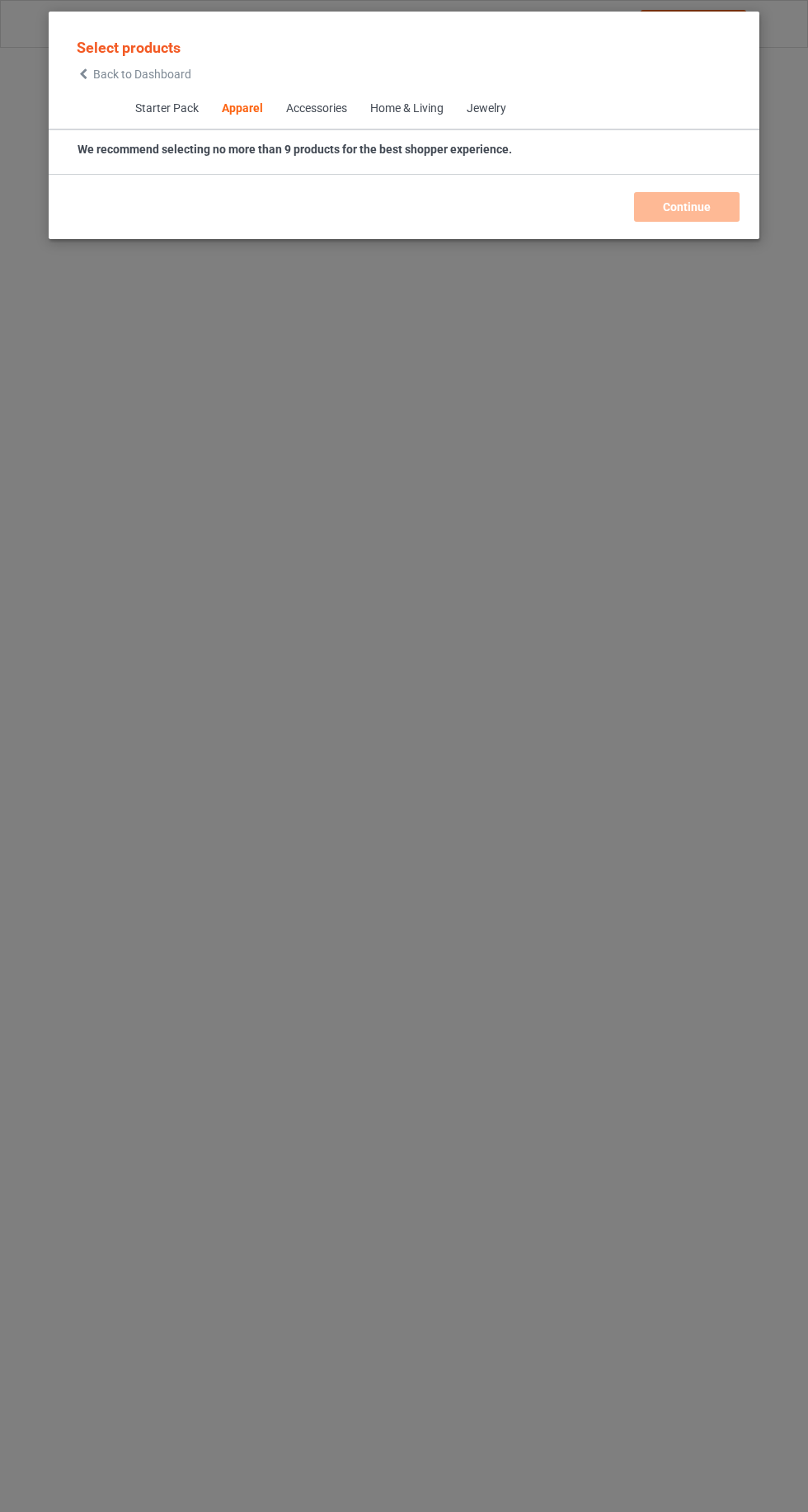
click at [83, 74] on icon at bounding box center [83, 74] width 14 height 12
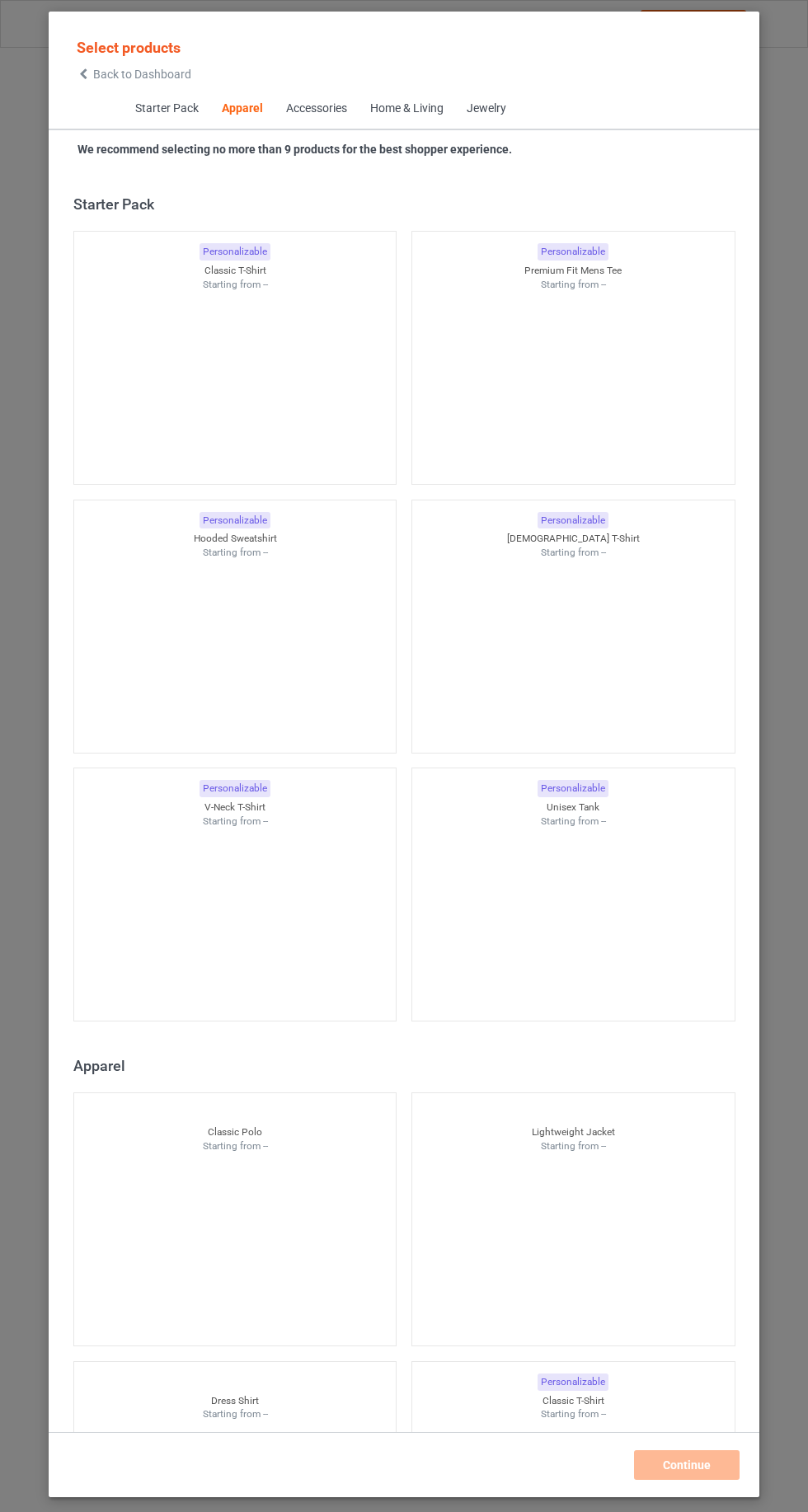
scroll to position [882, 0]
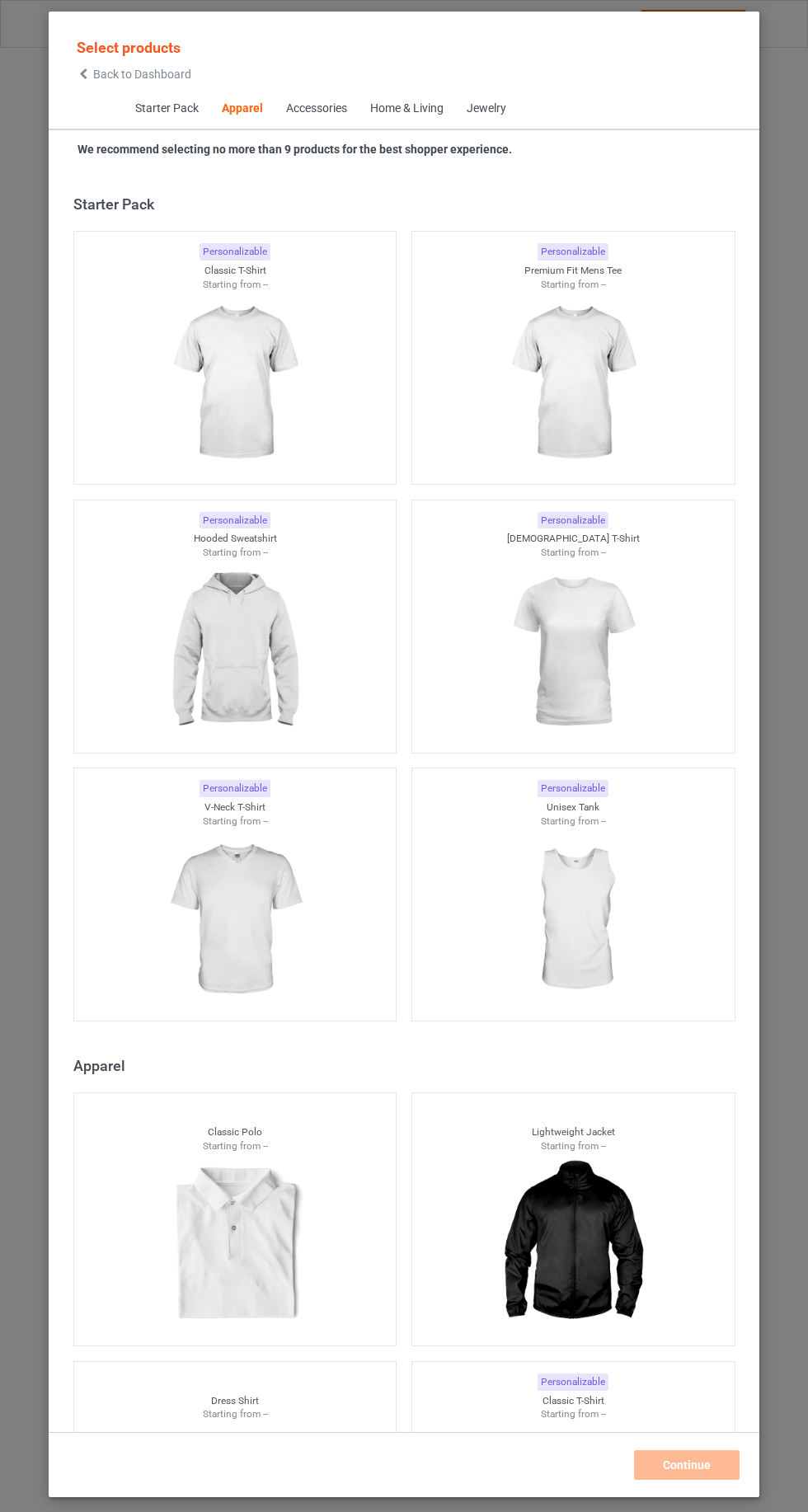
scroll to position [882, 0]
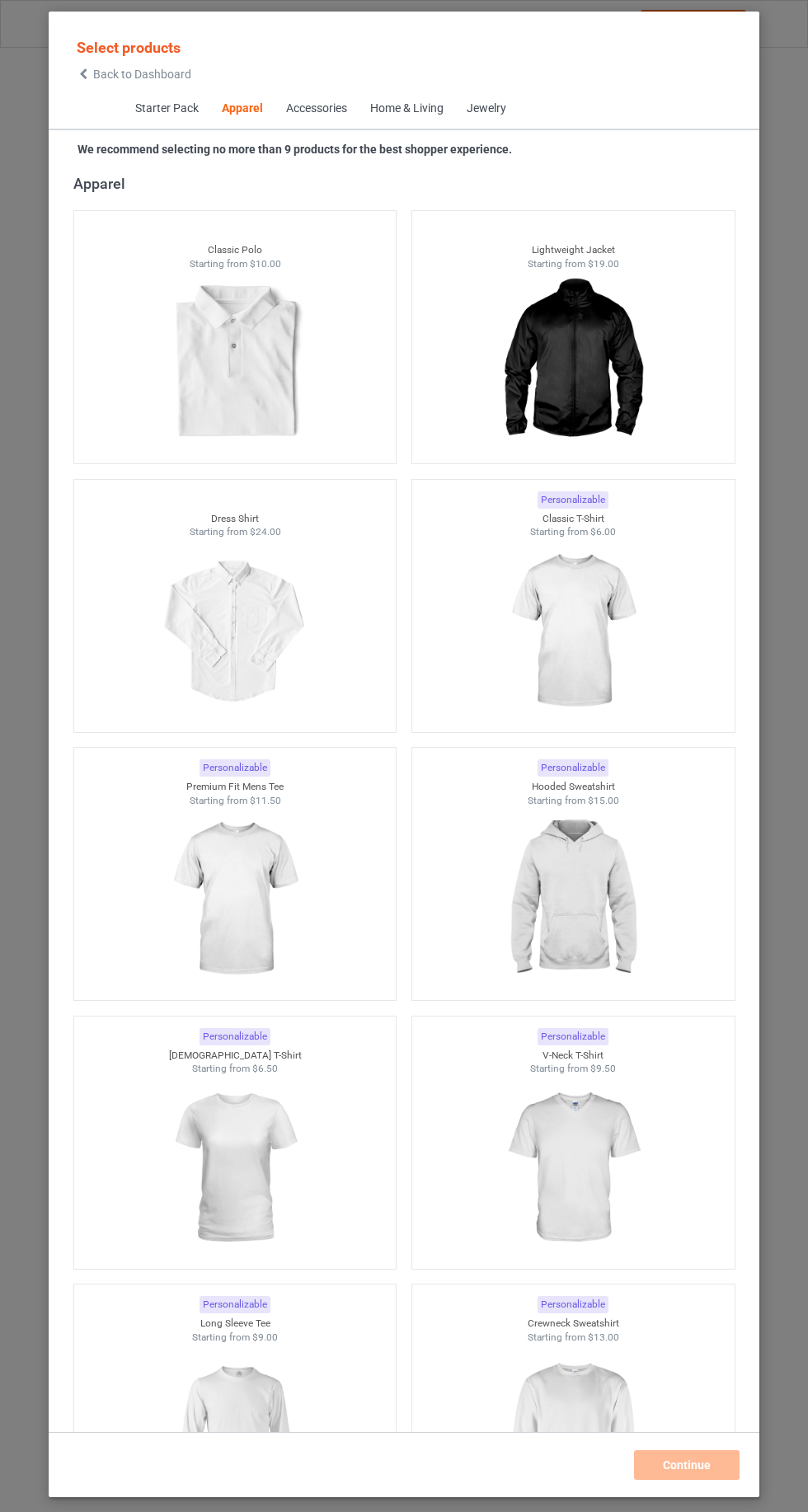
click at [558, 602] on img at bounding box center [572, 631] width 147 height 185
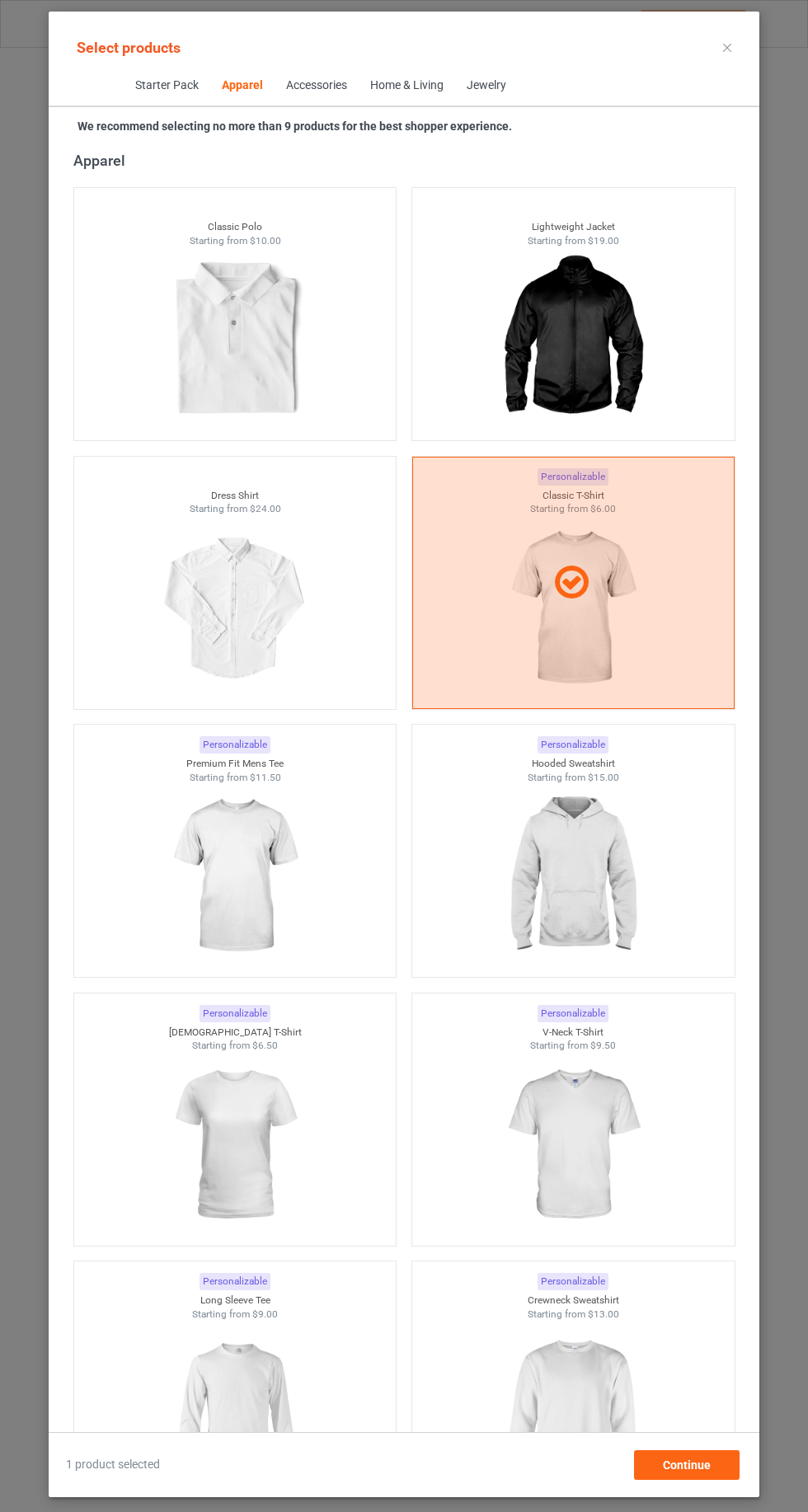
click at [544, 849] on img at bounding box center [572, 876] width 147 height 185
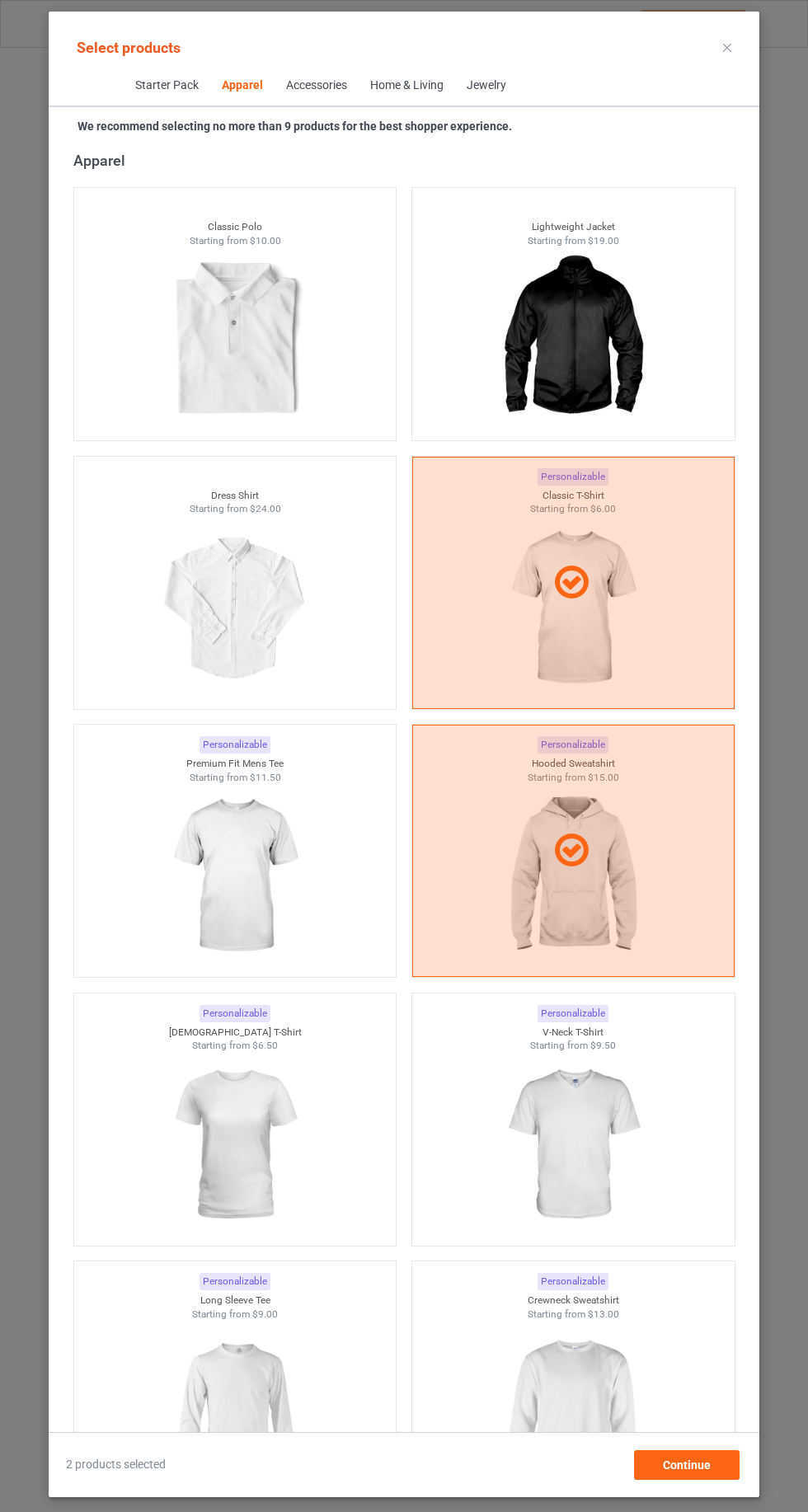
scroll to position [1284, 0]
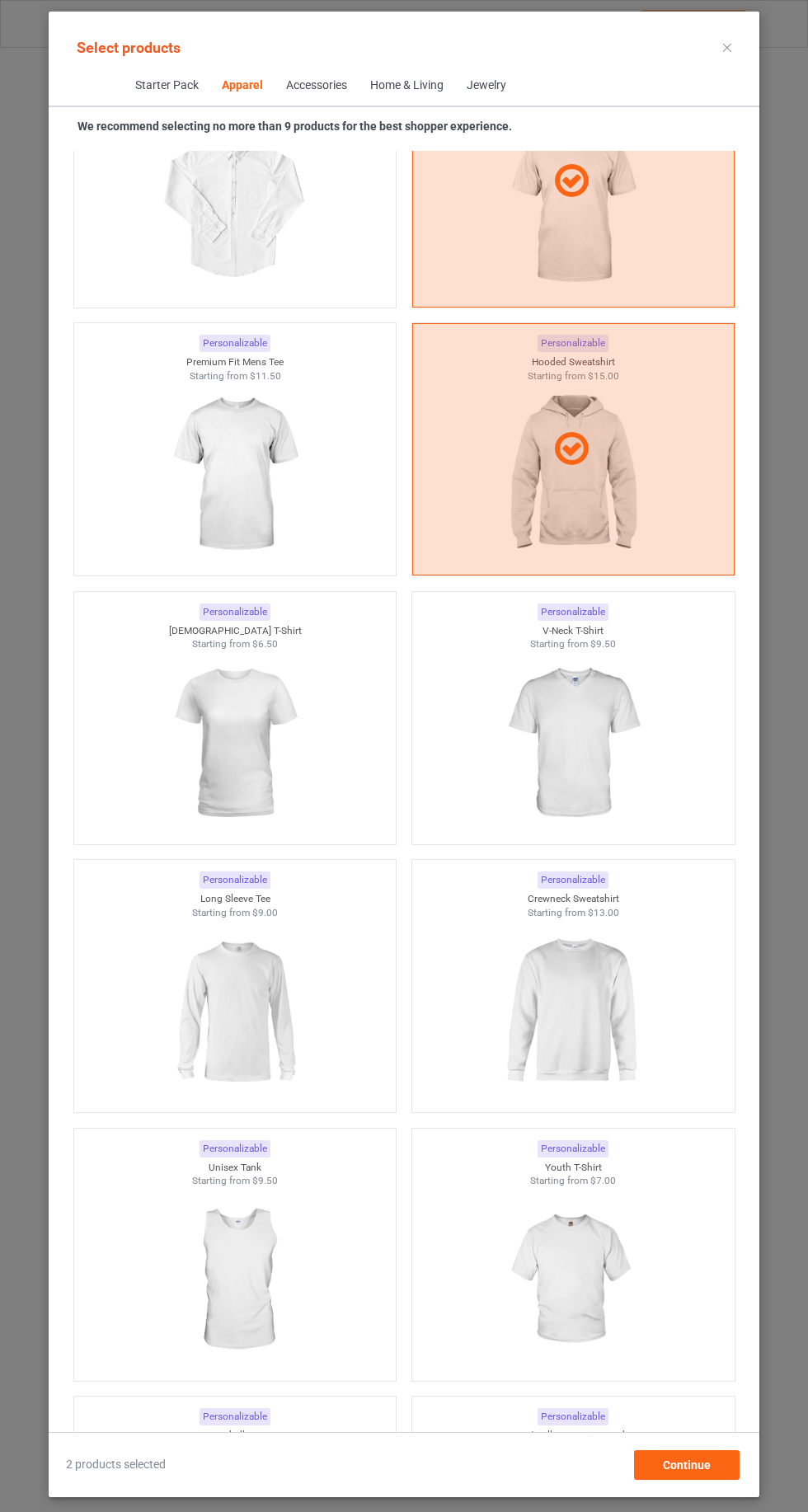
click at [221, 1016] on img at bounding box center [235, 1011] width 147 height 185
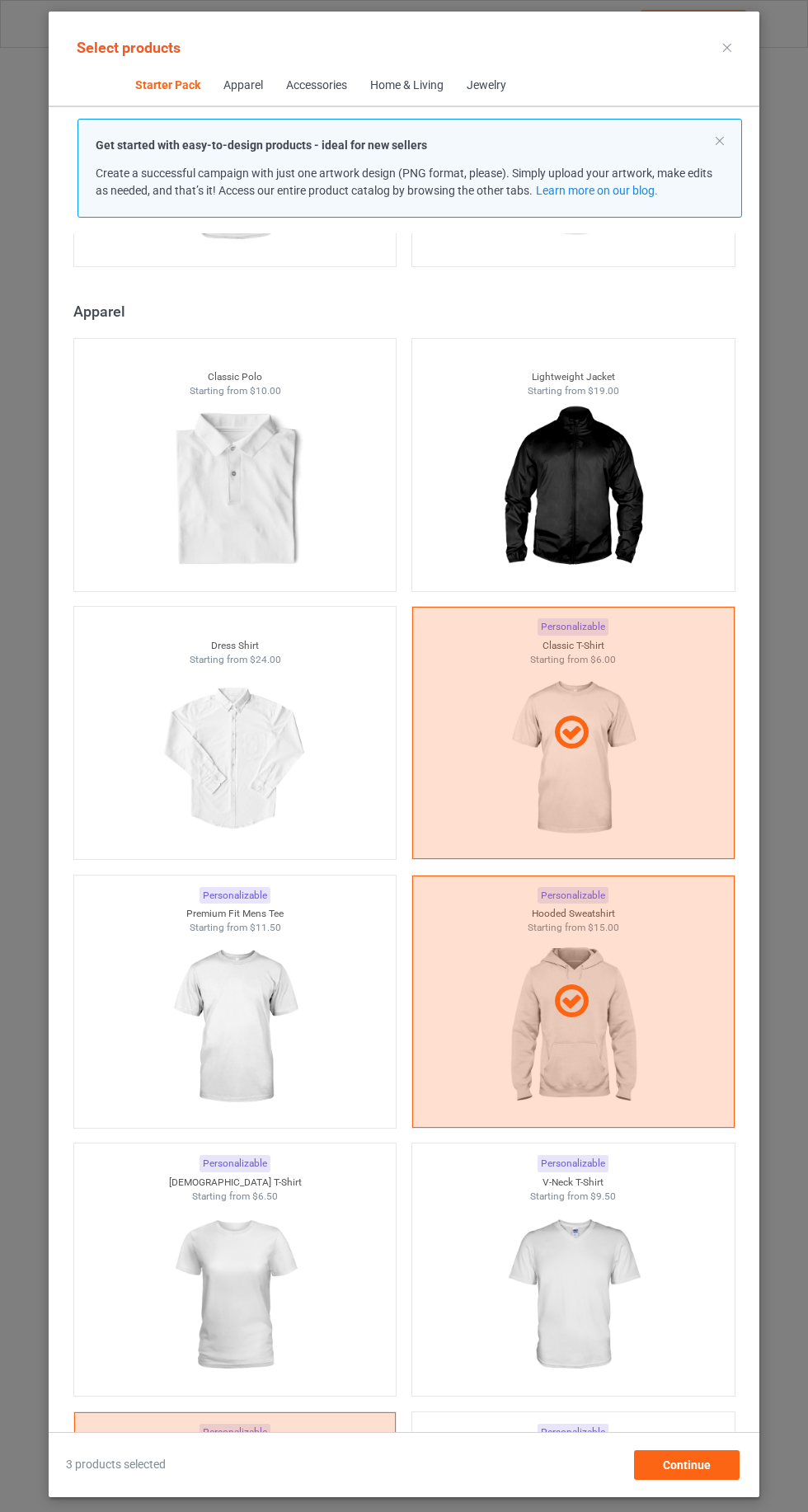
scroll to position [814, 0]
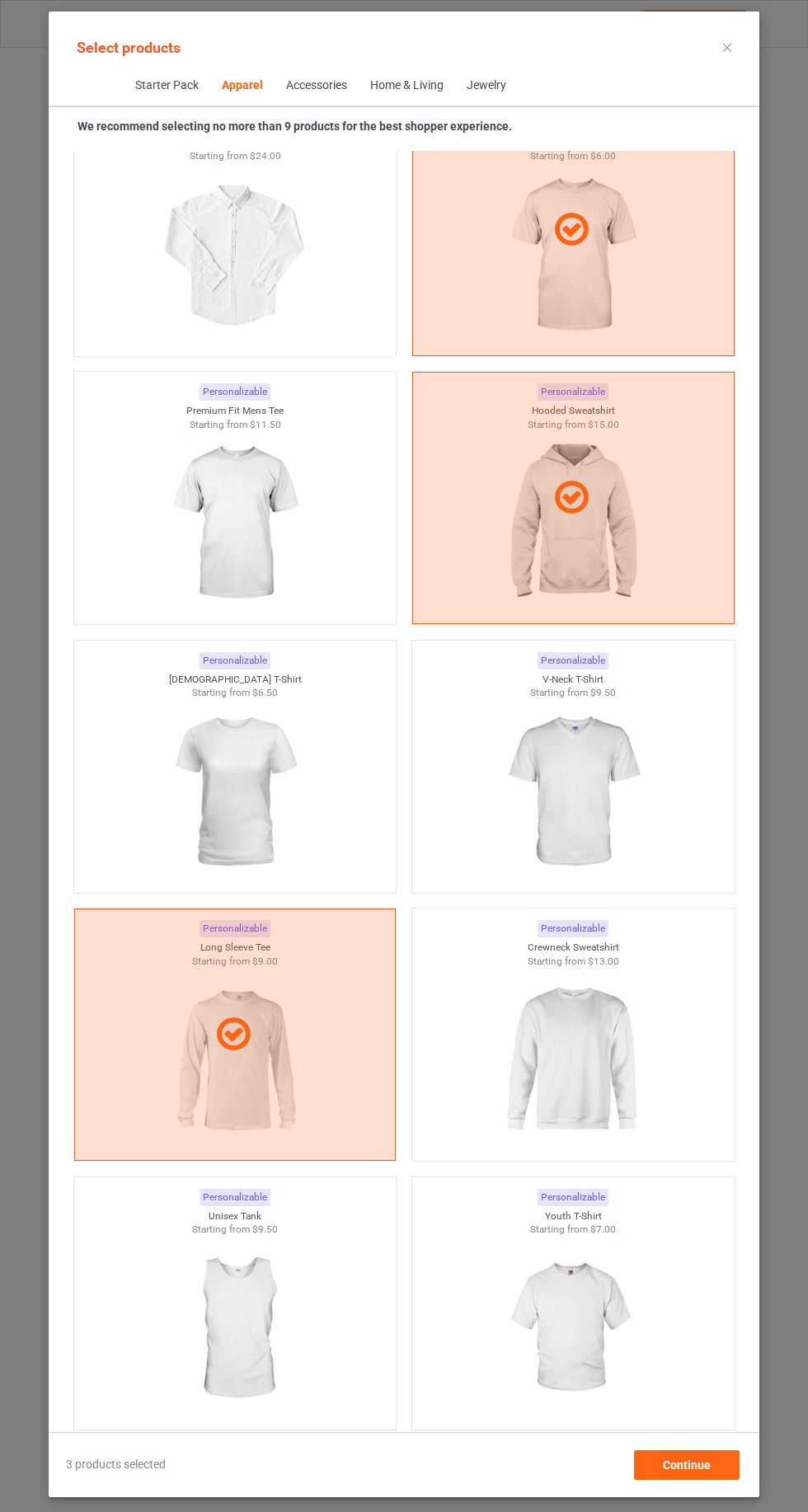
scroll to position [1287, 0]
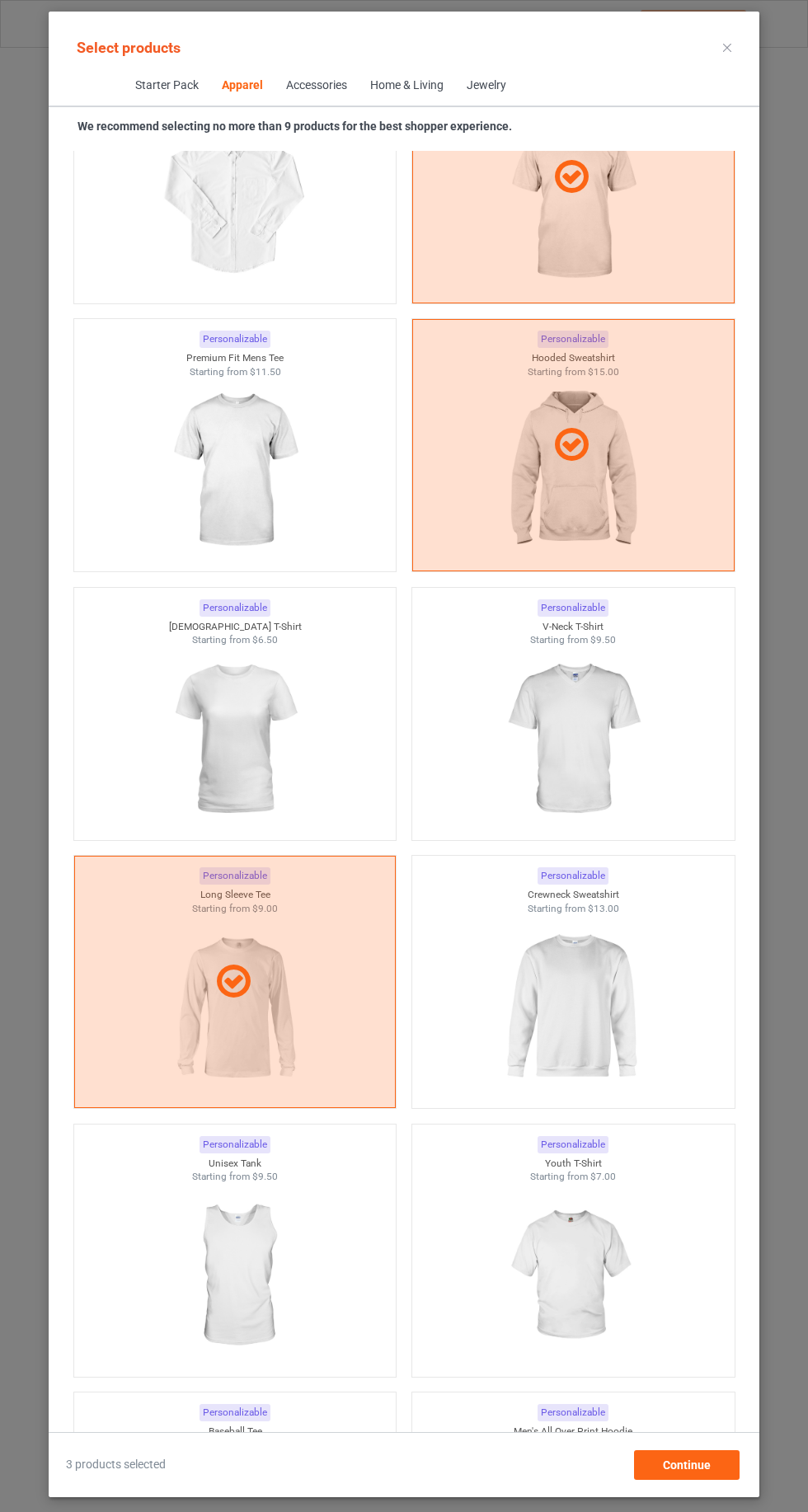
click at [558, 972] on img at bounding box center [572, 1007] width 147 height 185
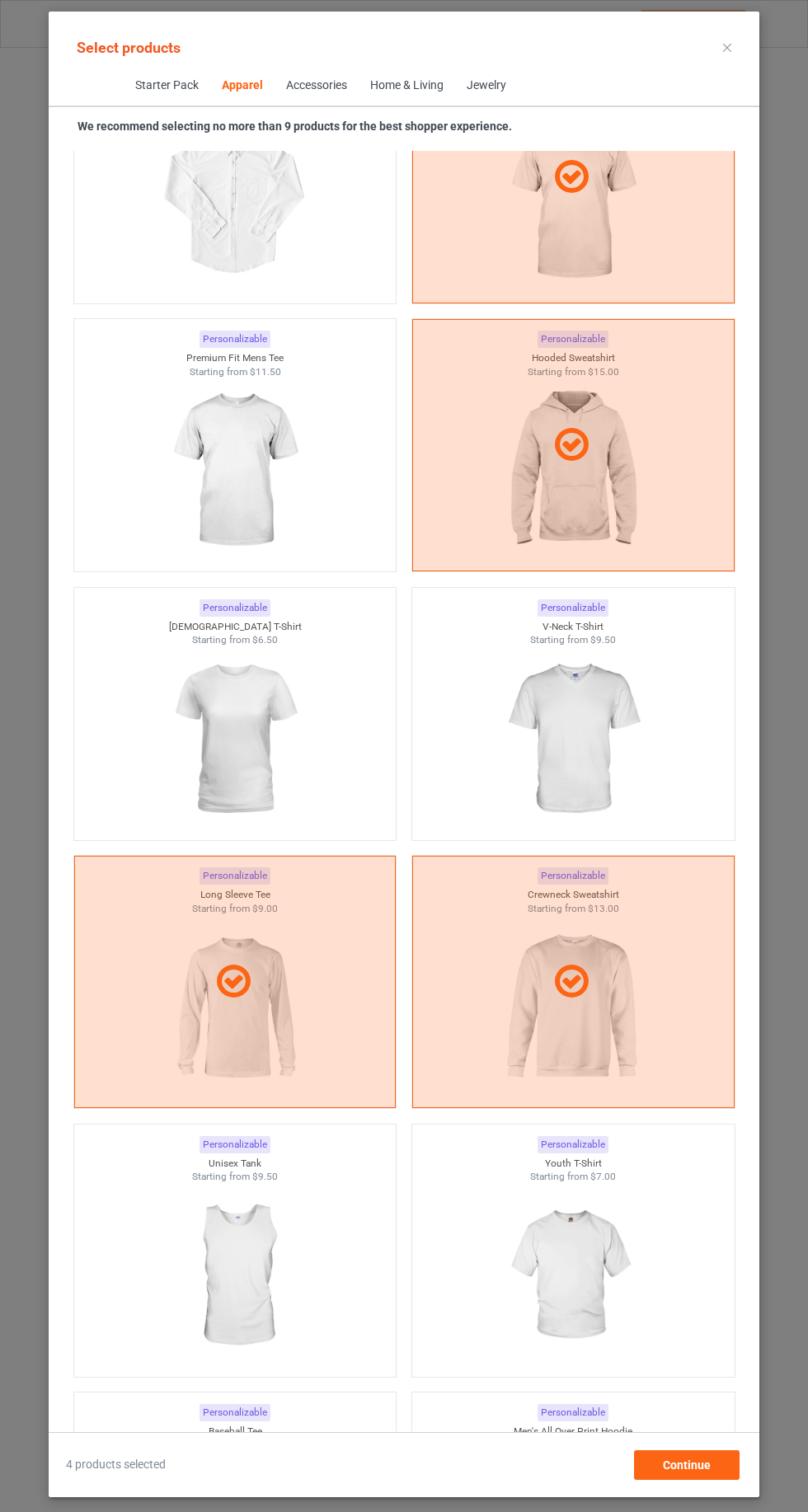
click at [157, 991] on div at bounding box center [236, 982] width 320 height 40
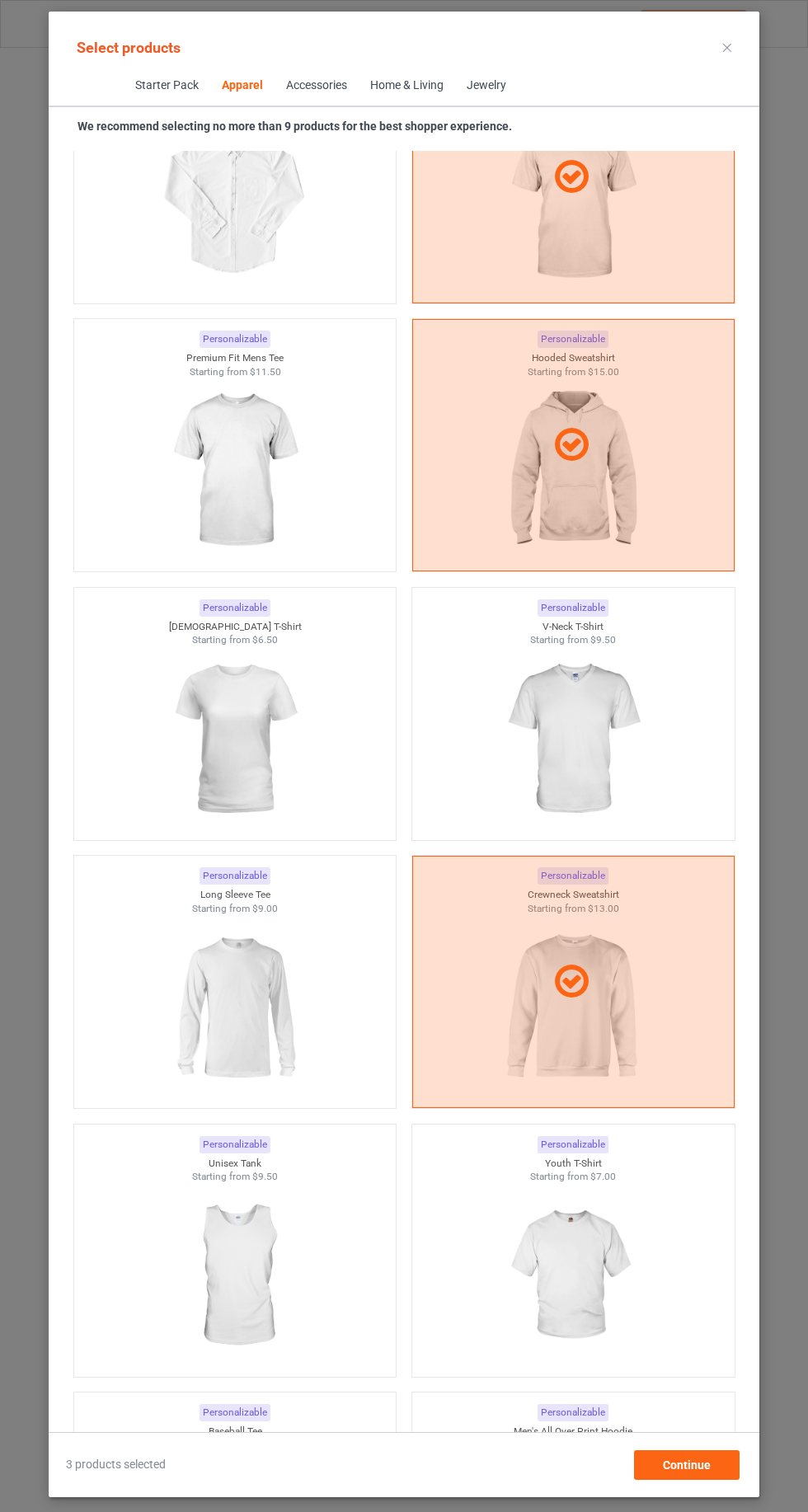
click at [145, 986] on div at bounding box center [236, 1007] width 322 height 185
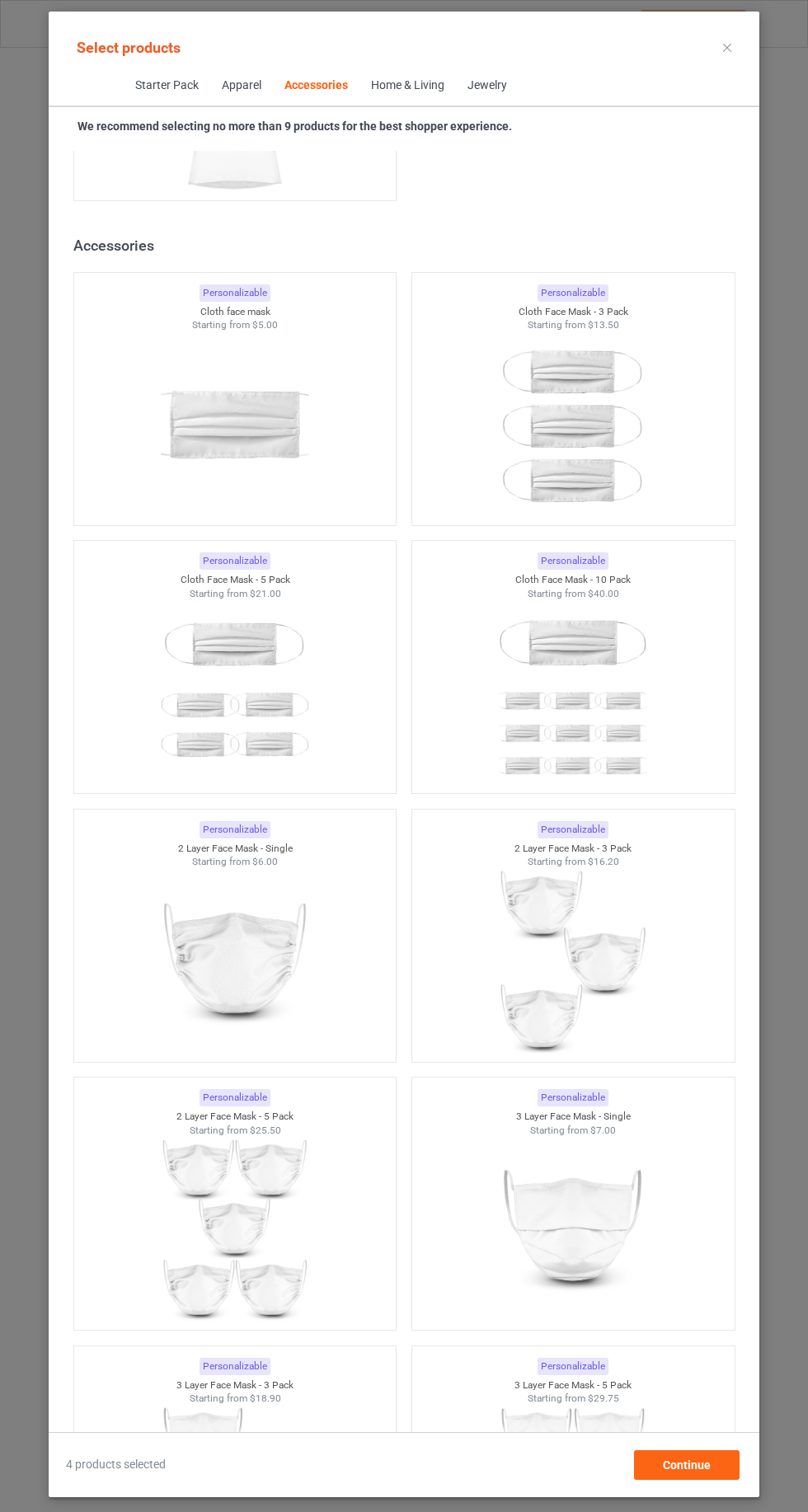
scroll to position [14070, 0]
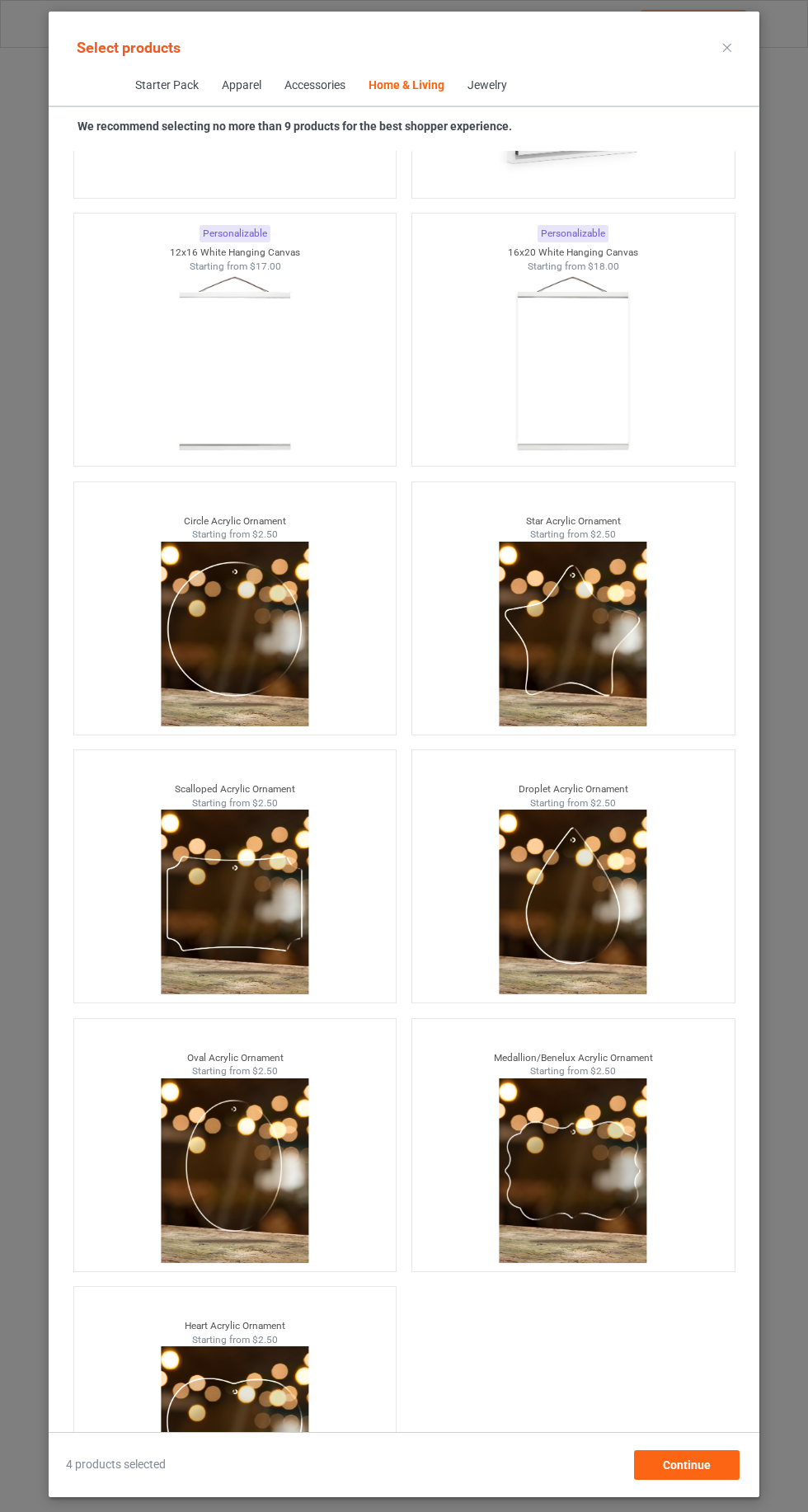
scroll to position [110, 0]
click at [669, 1464] on span "Continue" at bounding box center [687, 1465] width 48 height 13
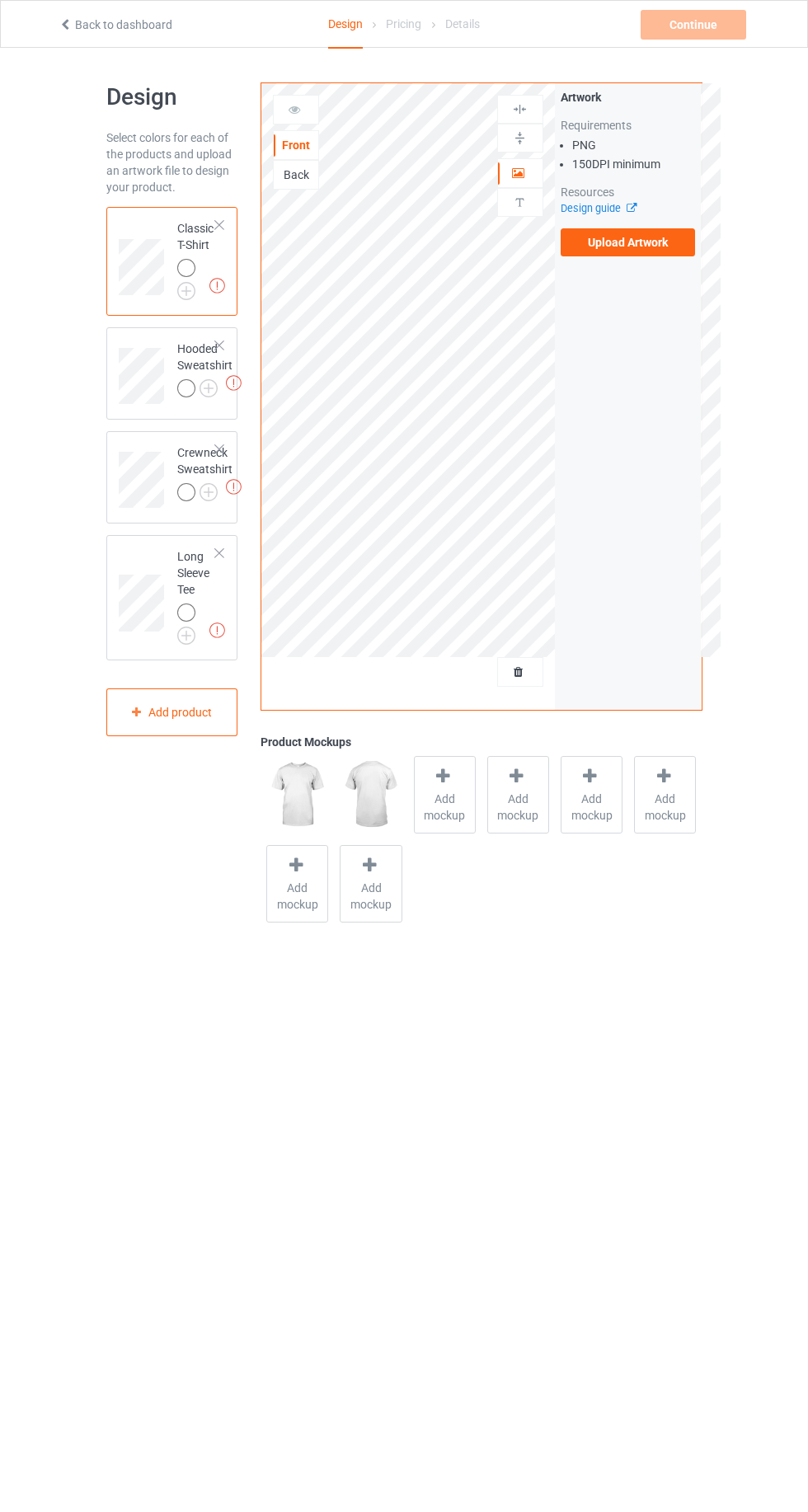
click at [0, 0] on img at bounding box center [0, 0] width 0 height 0
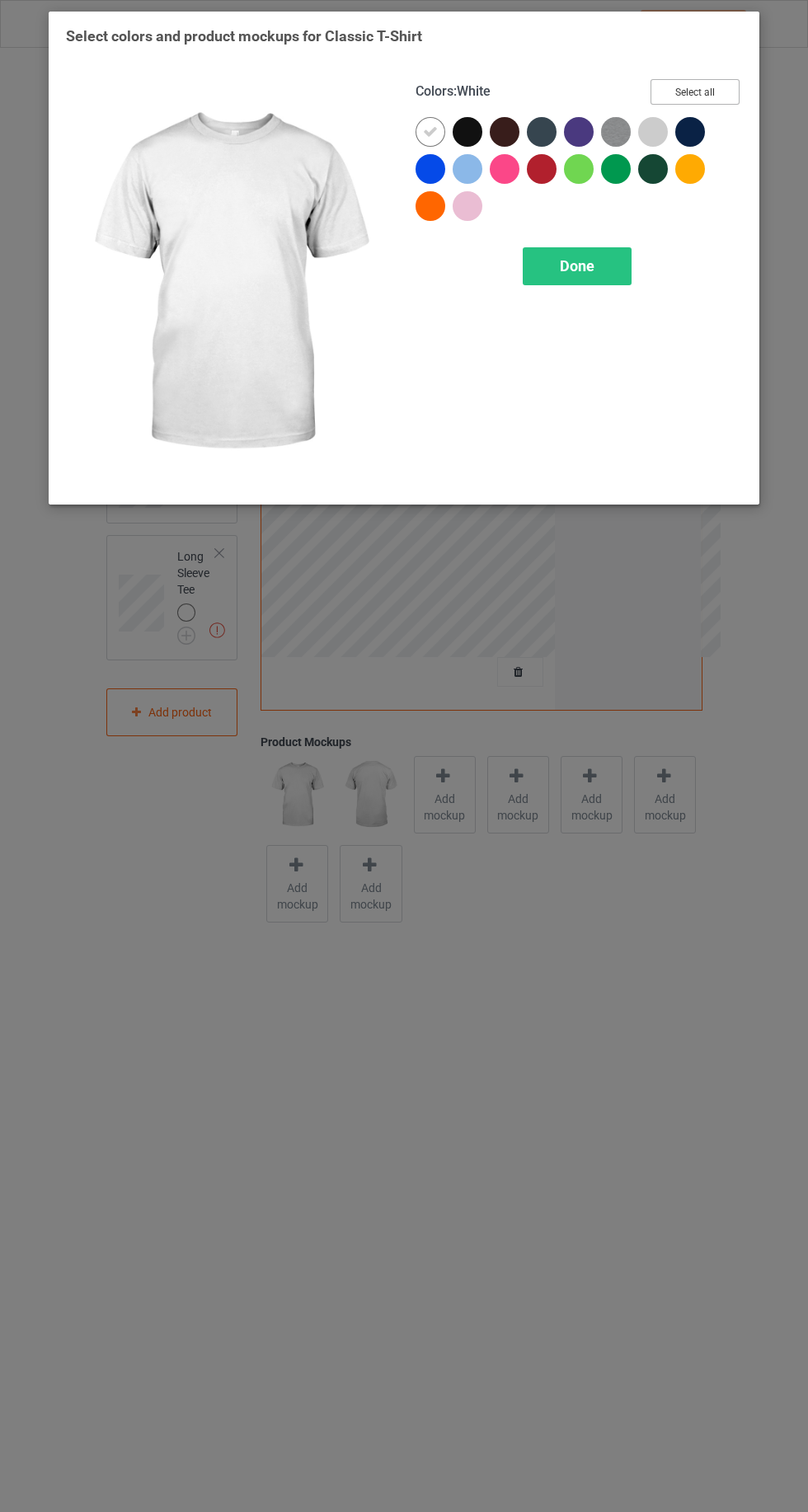
click at [719, 87] on button "Select all" at bounding box center [695, 92] width 89 height 26
click at [428, 131] on icon at bounding box center [431, 132] width 15 height 15
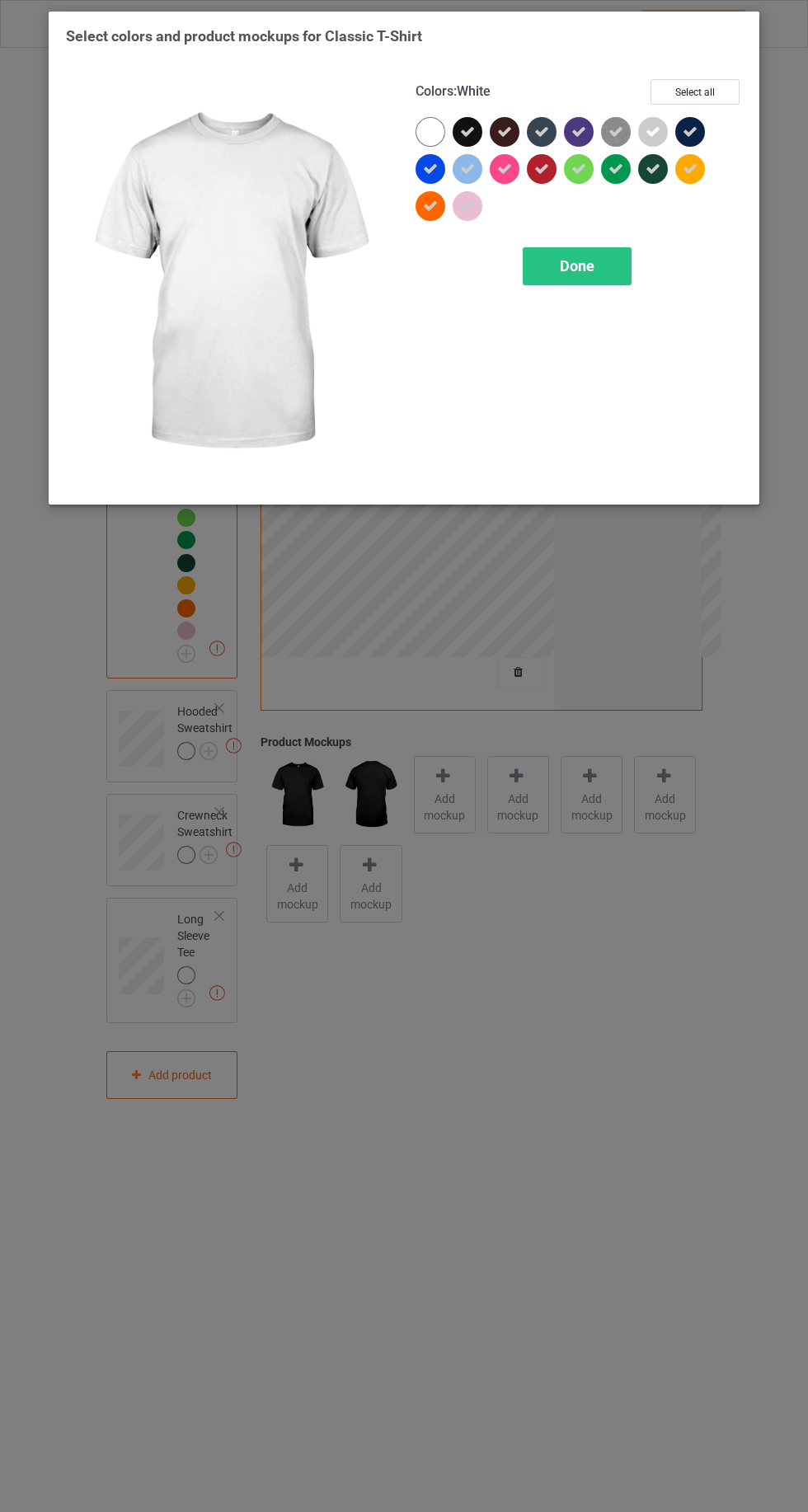
click at [580, 269] on span "Done" at bounding box center [577, 265] width 35 height 17
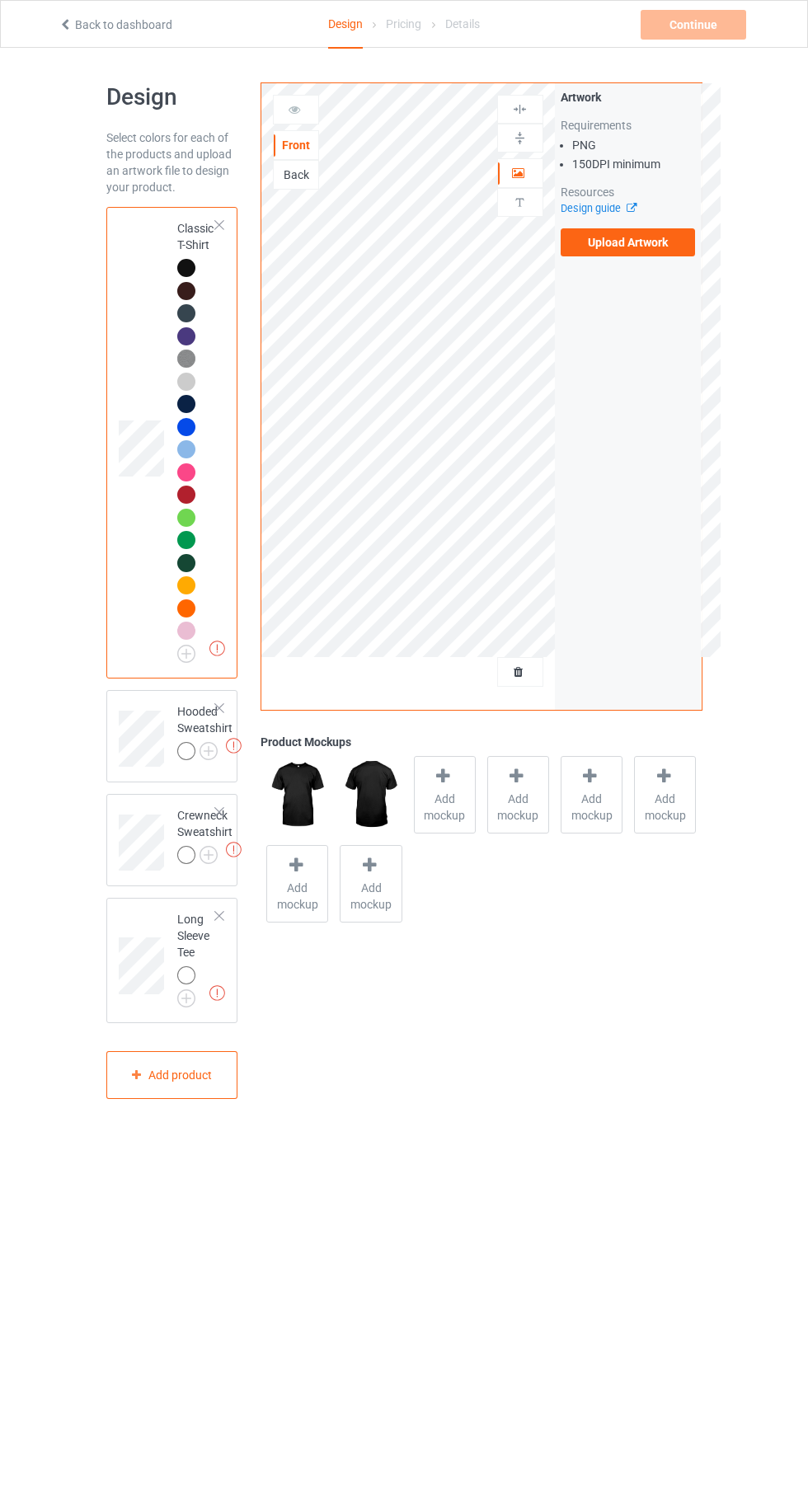
click at [188, 756] on div at bounding box center [187, 751] width 18 height 18
click at [192, 756] on div at bounding box center [187, 751] width 18 height 18
click at [0, 0] on img at bounding box center [0, 0] width 0 height 0
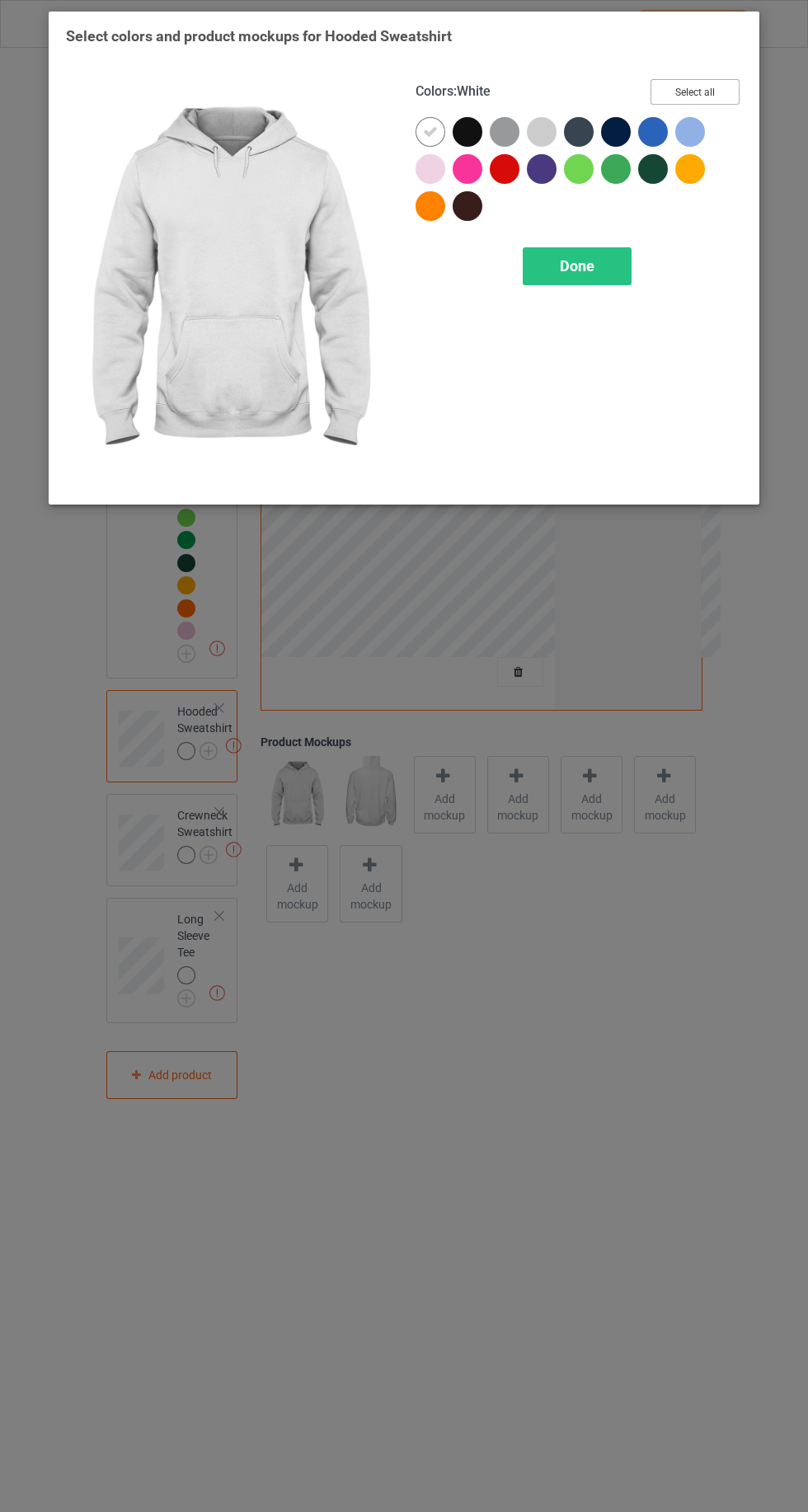
click at [704, 83] on button "Select all" at bounding box center [695, 92] width 89 height 26
click at [417, 131] on div at bounding box center [430, 132] width 29 height 29
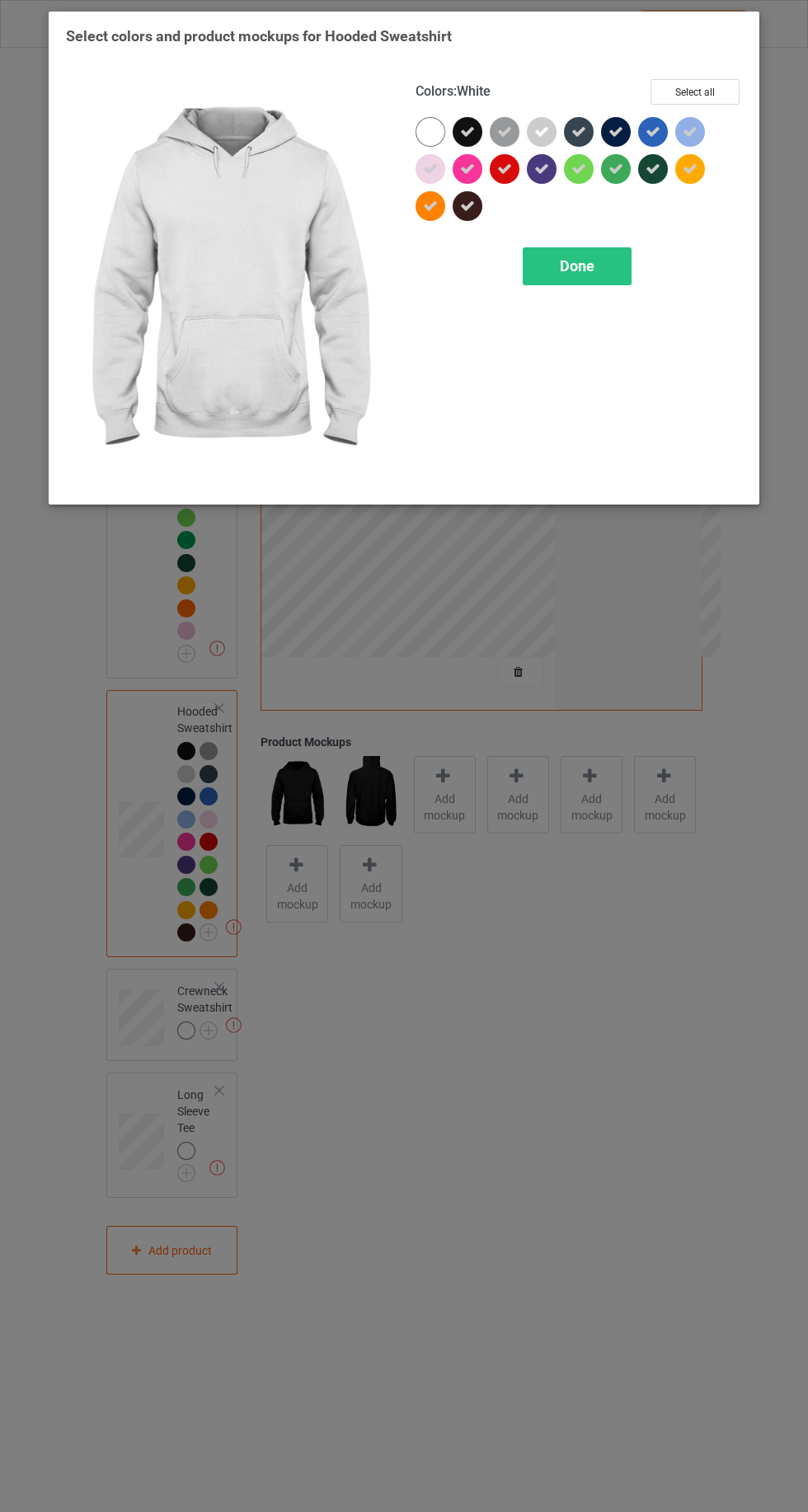
click at [568, 281] on div "Done" at bounding box center [577, 266] width 109 height 38
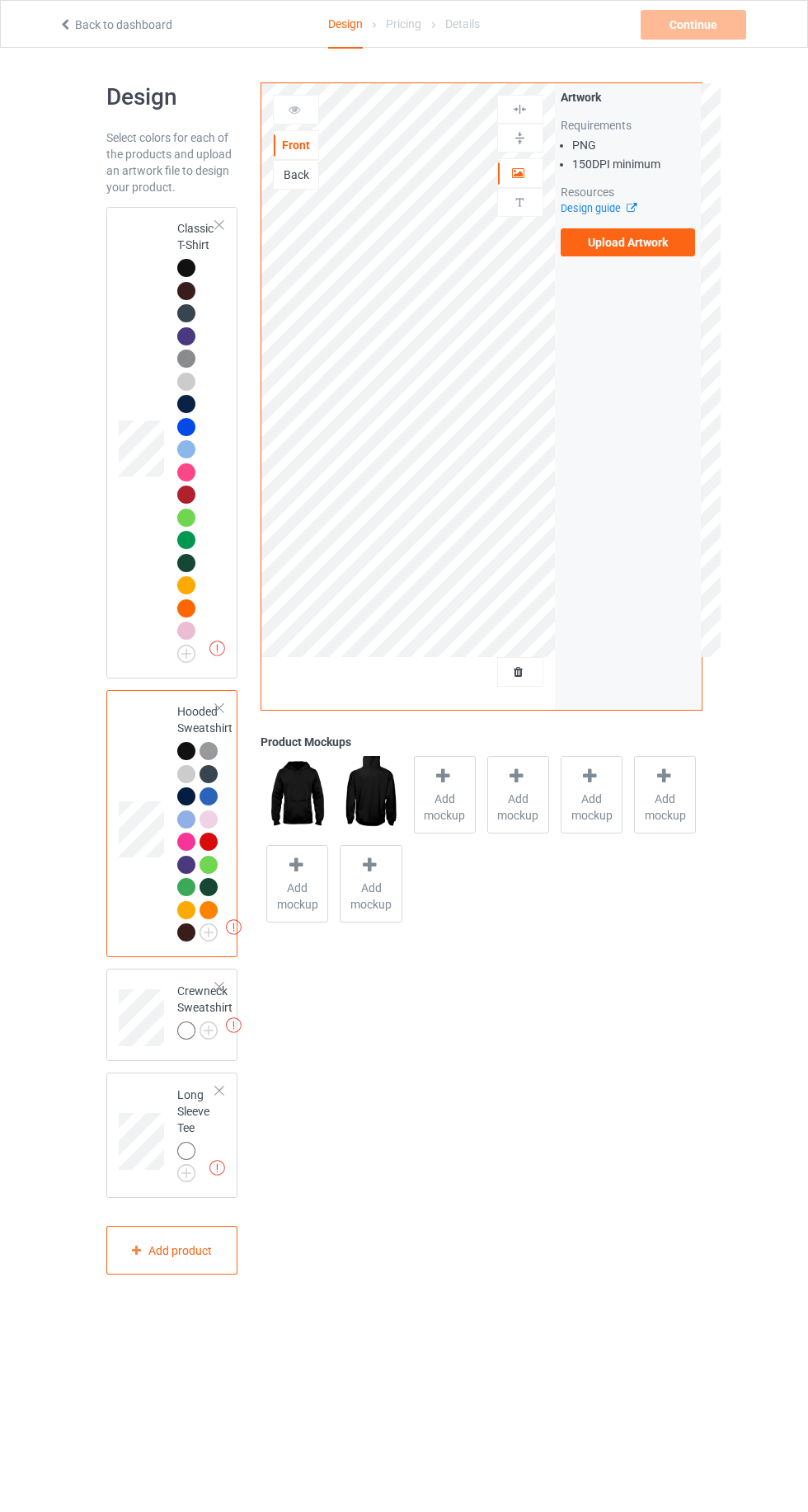
click at [0, 0] on img at bounding box center [0, 0] width 0 height 0
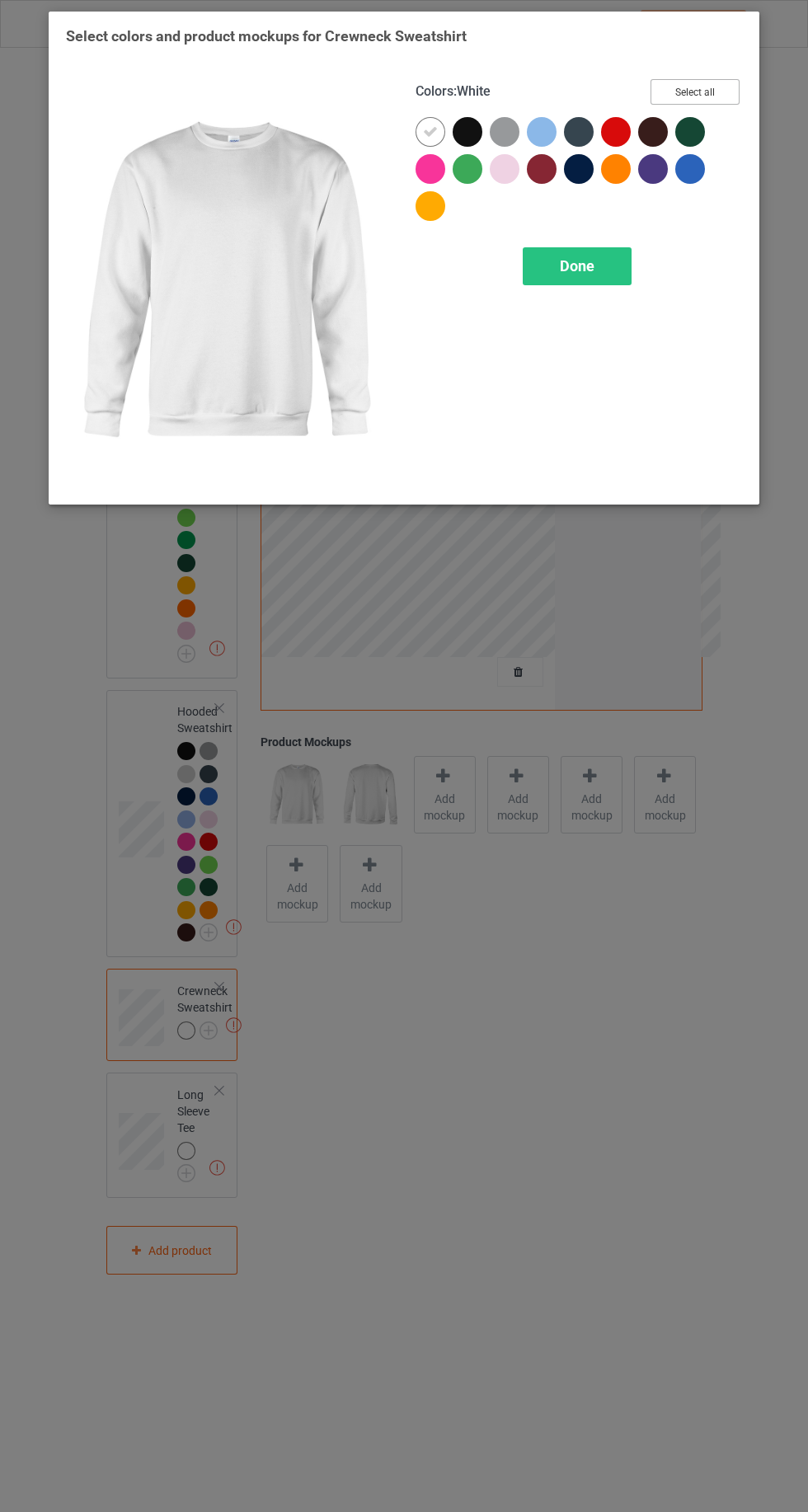
click at [704, 87] on button "Select all" at bounding box center [695, 92] width 89 height 26
click at [430, 131] on icon at bounding box center [431, 132] width 15 height 15
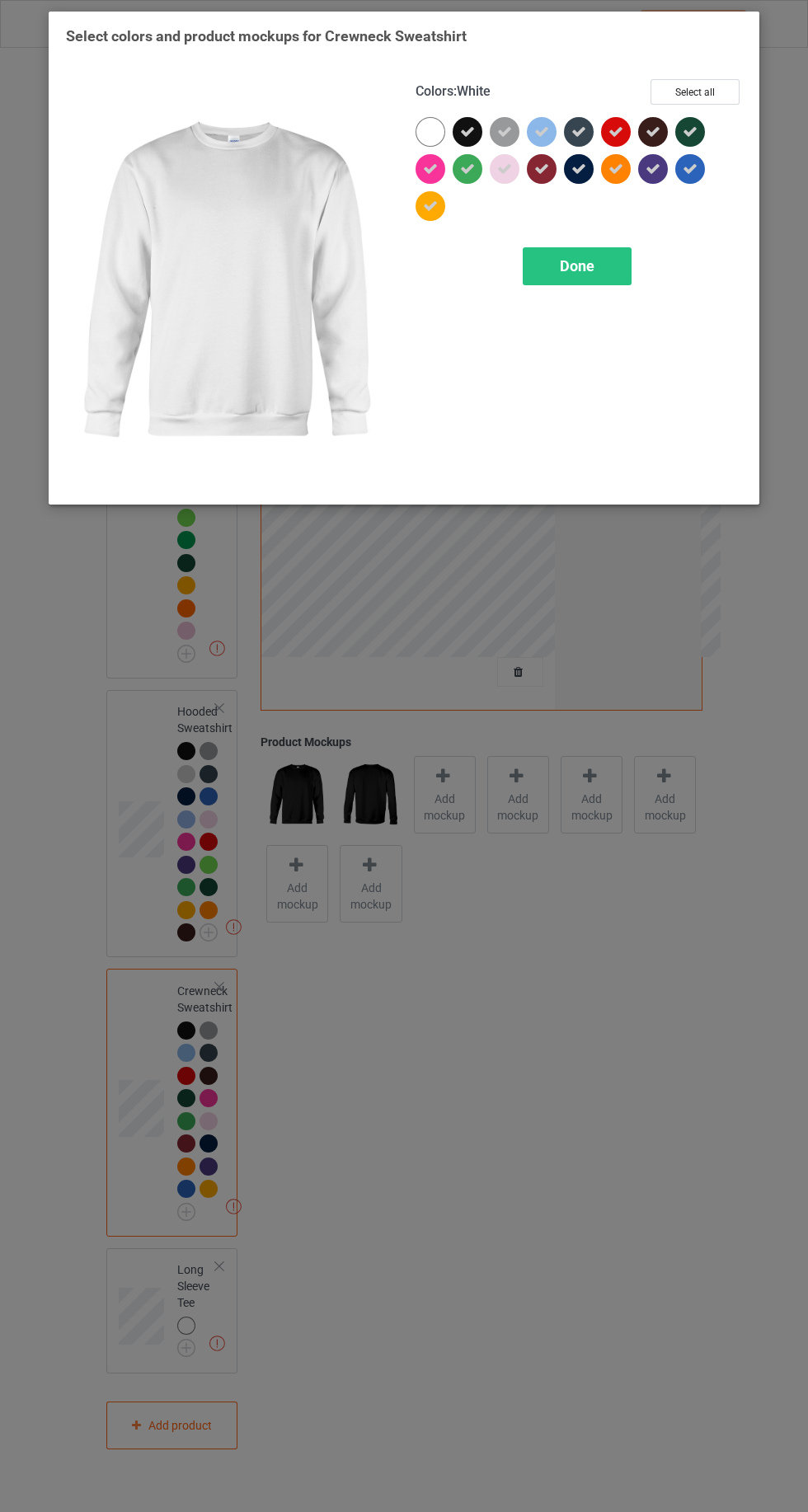
click at [575, 267] on span "Done" at bounding box center [577, 265] width 35 height 17
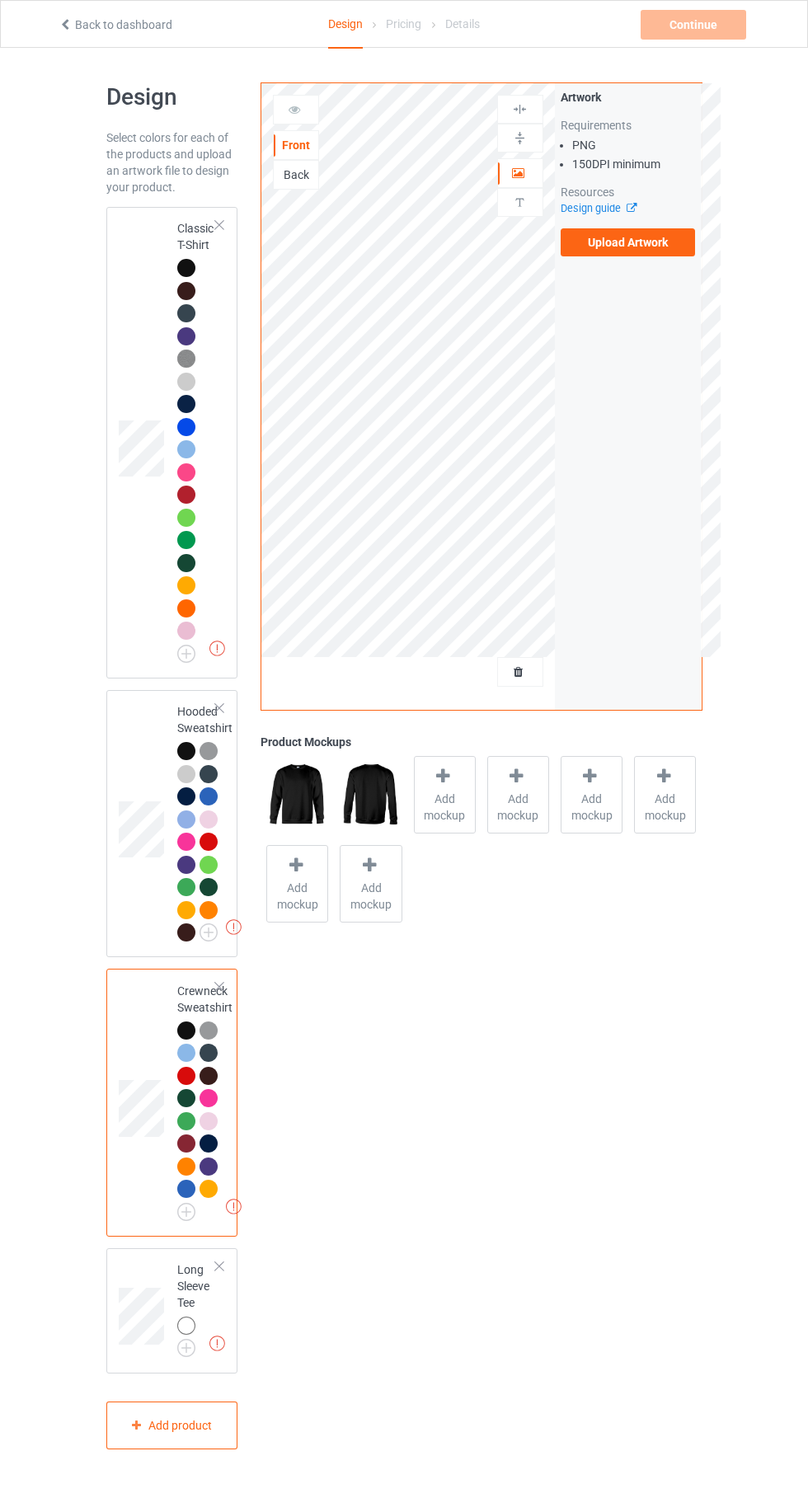
click at [0, 0] on img at bounding box center [0, 0] width 0 height 0
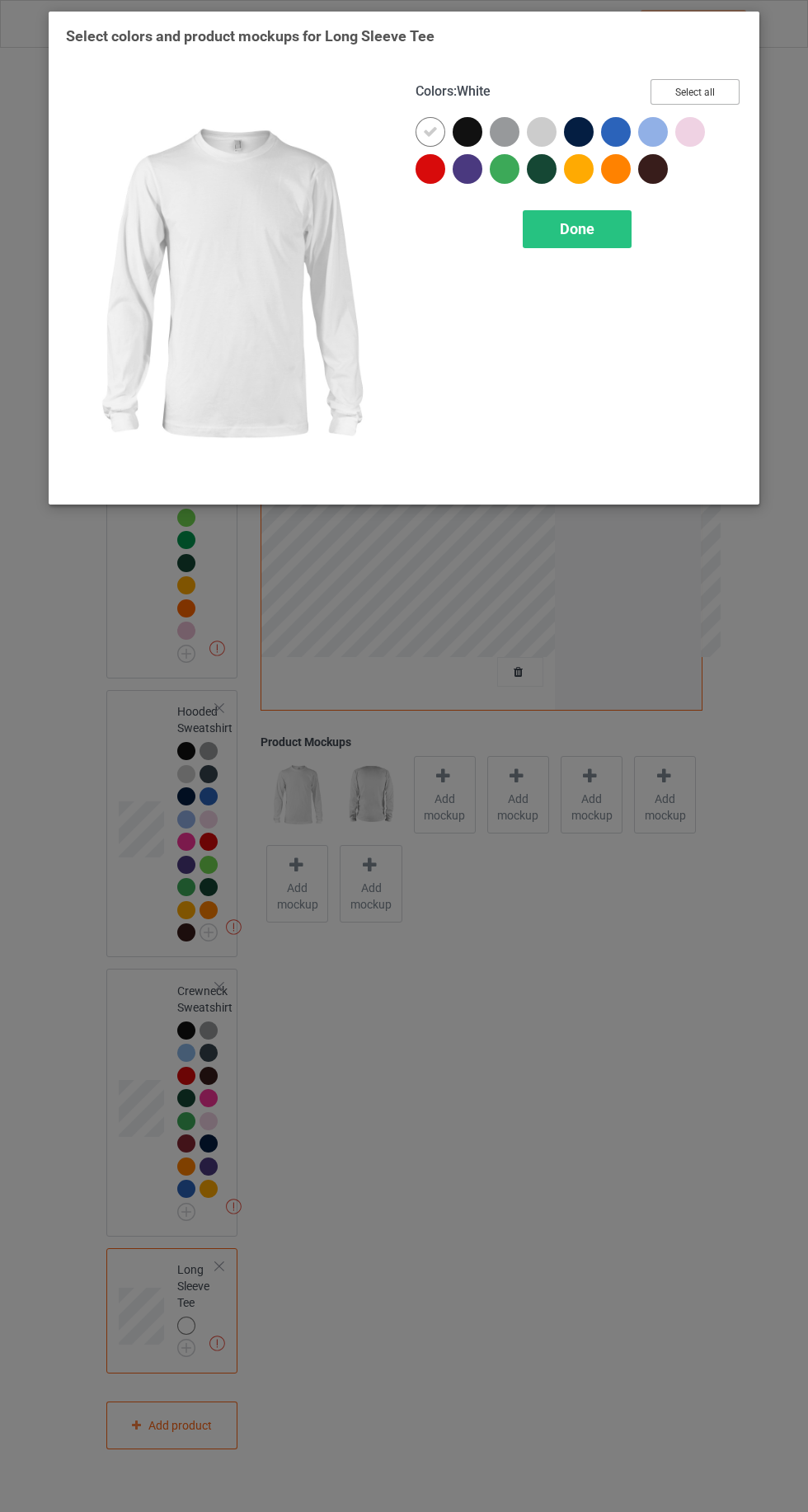
click at [713, 85] on button "Select all" at bounding box center [695, 92] width 89 height 26
click at [423, 132] on icon at bounding box center [431, 132] width 15 height 15
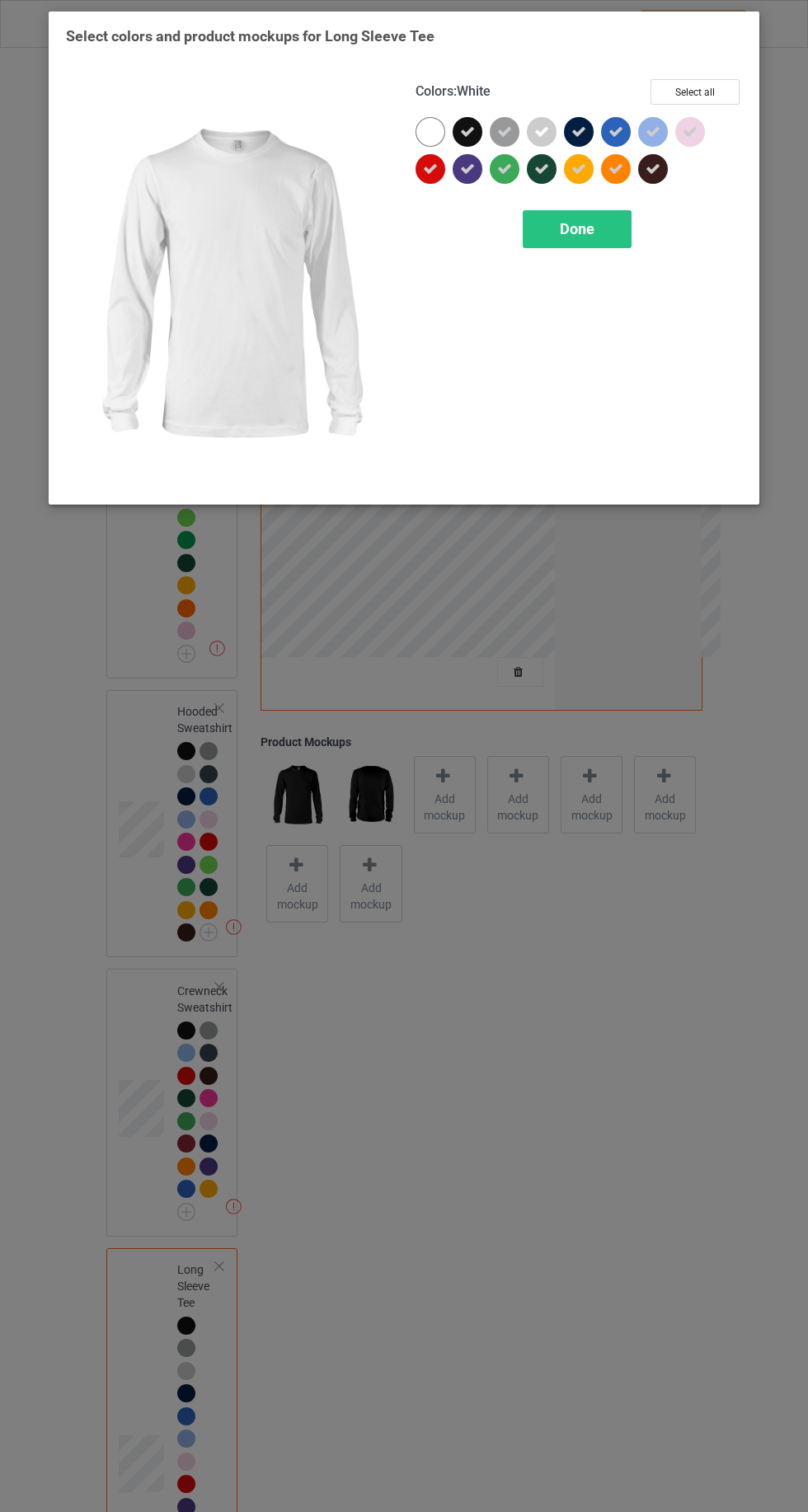
click at [428, 144] on div at bounding box center [430, 132] width 29 height 29
click at [467, 132] on icon at bounding box center [467, 132] width 15 height 15
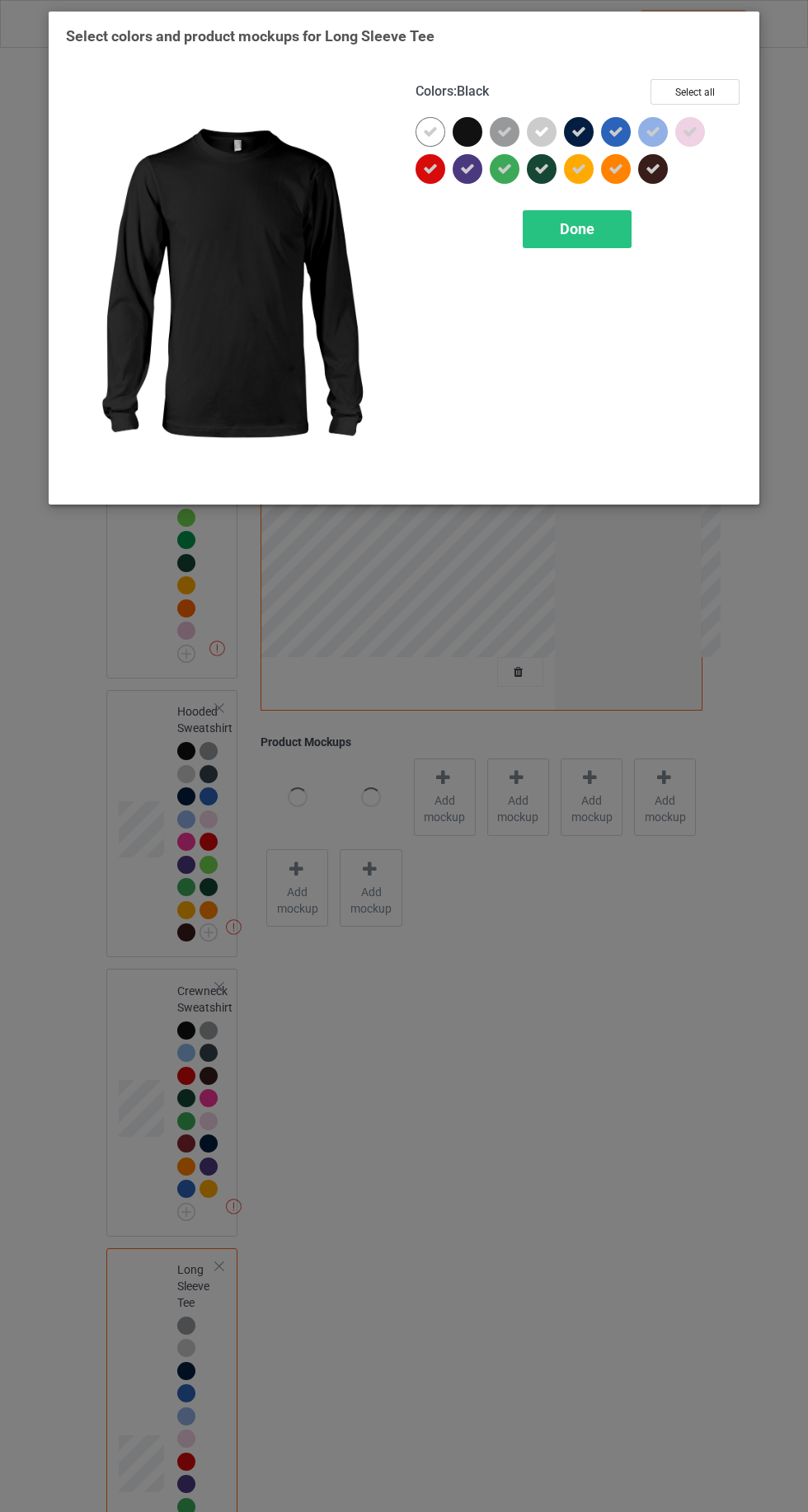
click at [572, 246] on div "Done" at bounding box center [577, 228] width 109 height 38
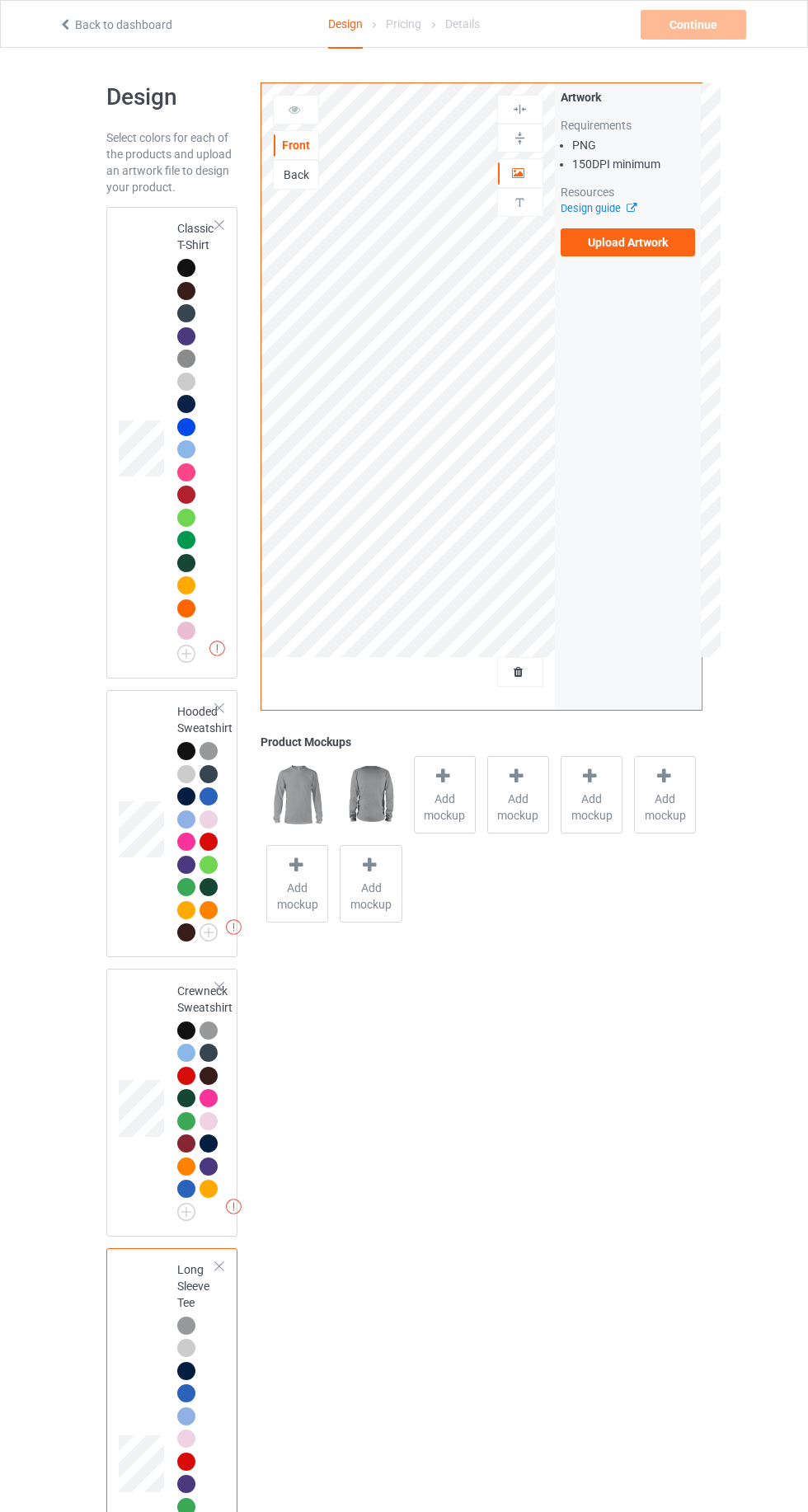
click at [111, 318] on div "Missing artworks Classic T-Shirt" at bounding box center [172, 443] width 132 height 471
click at [422, 815] on span "Add mockup" at bounding box center [444, 807] width 60 height 33
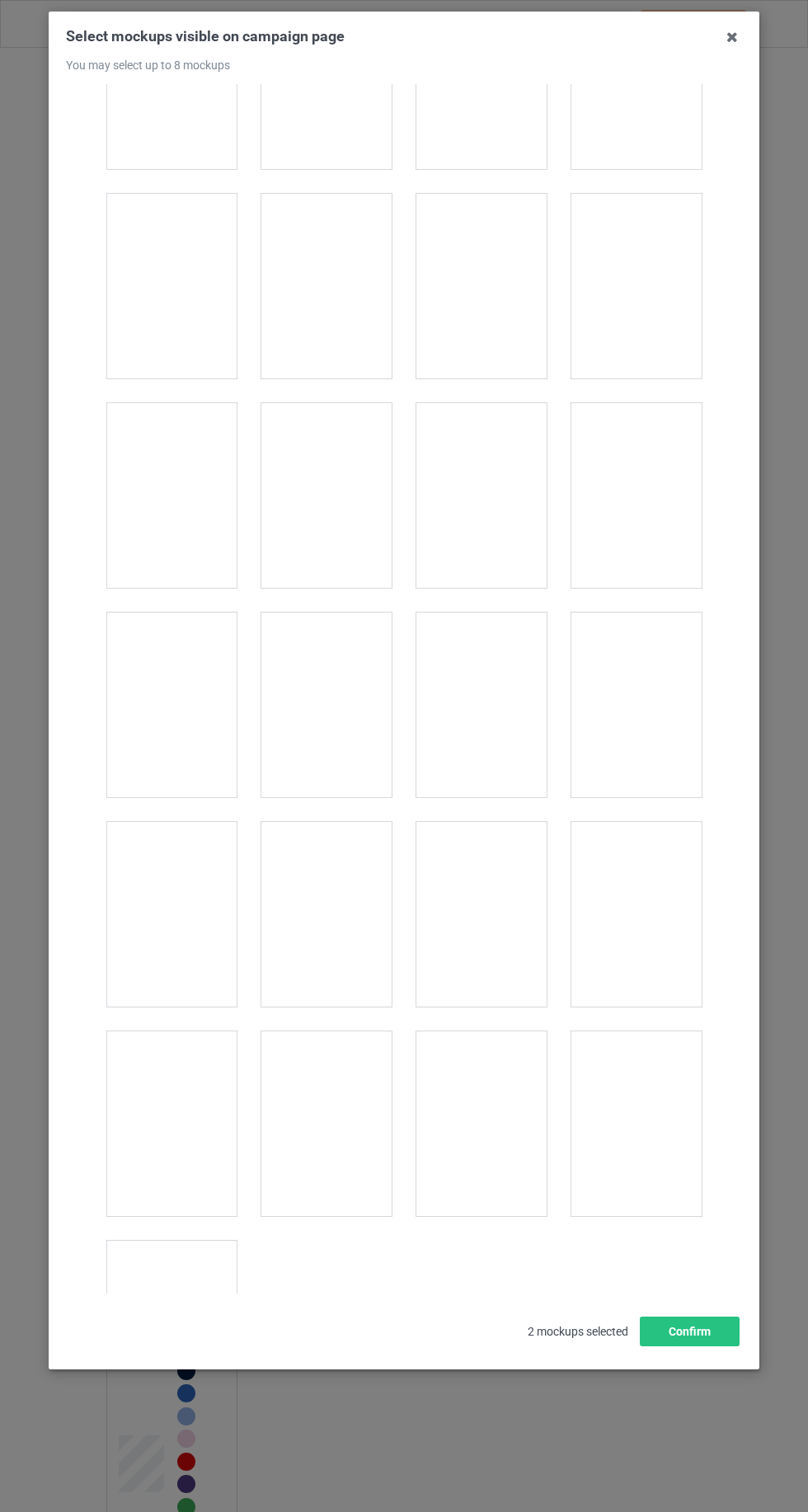
scroll to position [22725, 0]
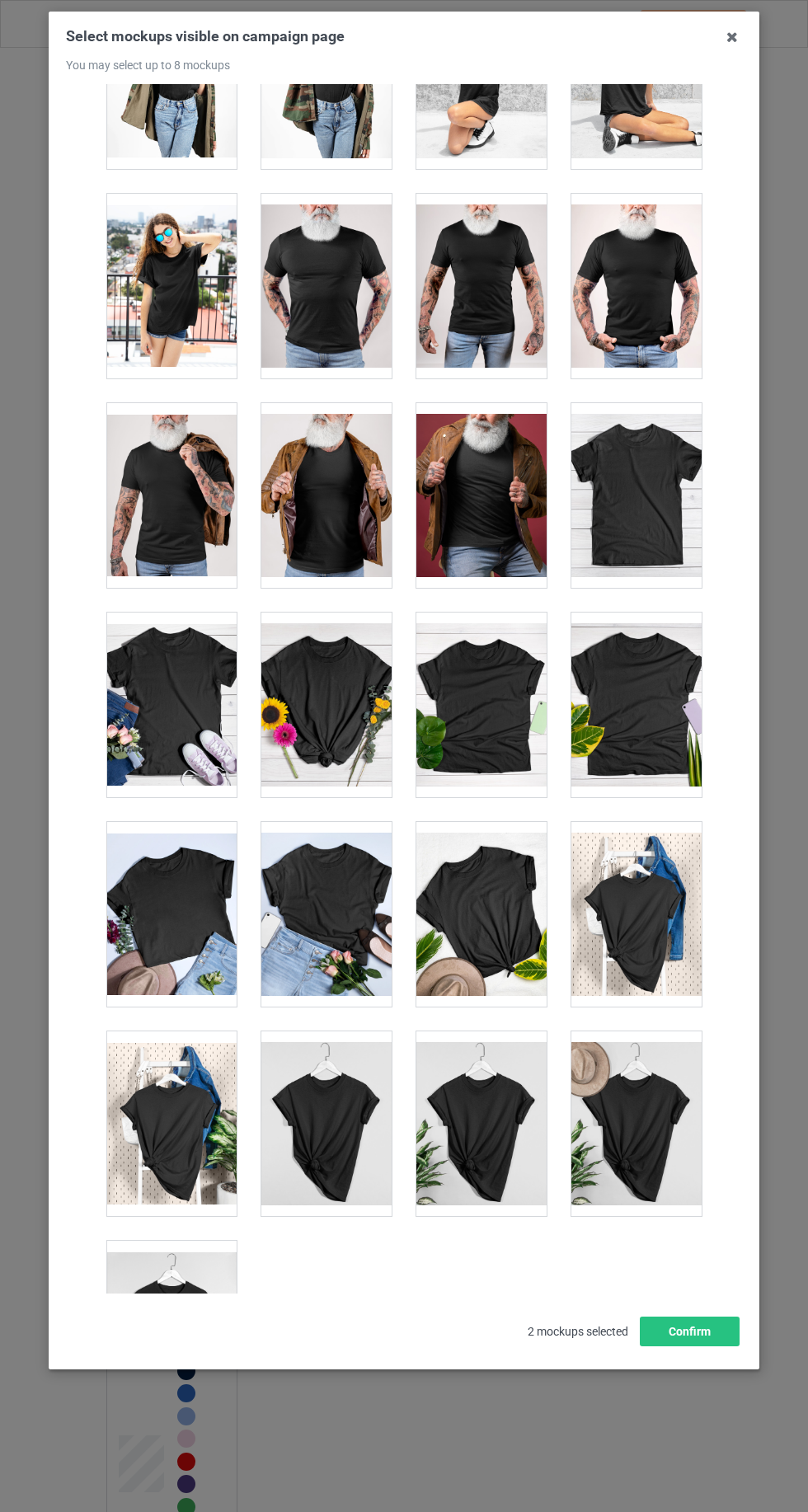
click at [175, 1289] on div at bounding box center [172, 1333] width 131 height 185
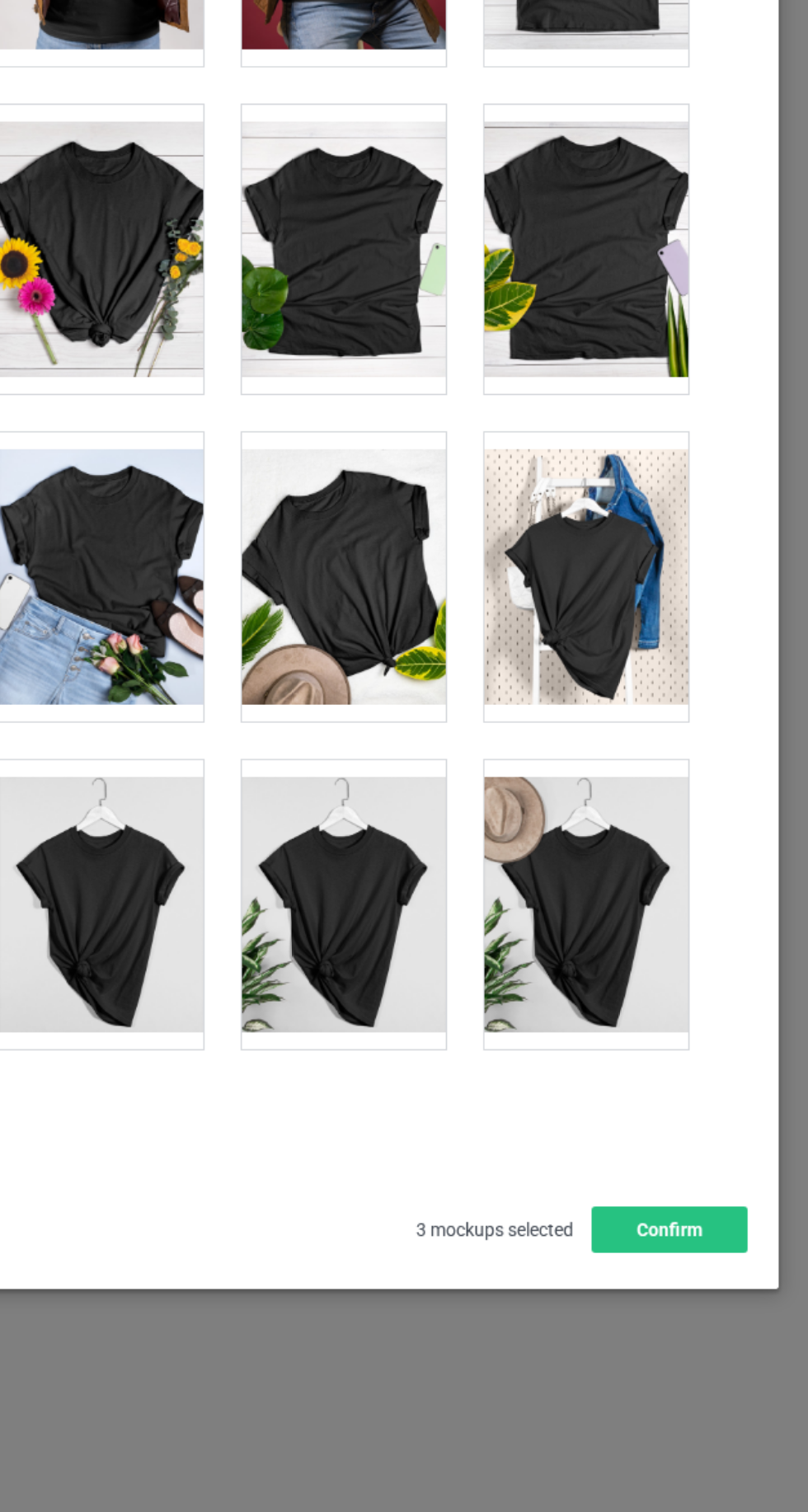
scroll to position [0, 0]
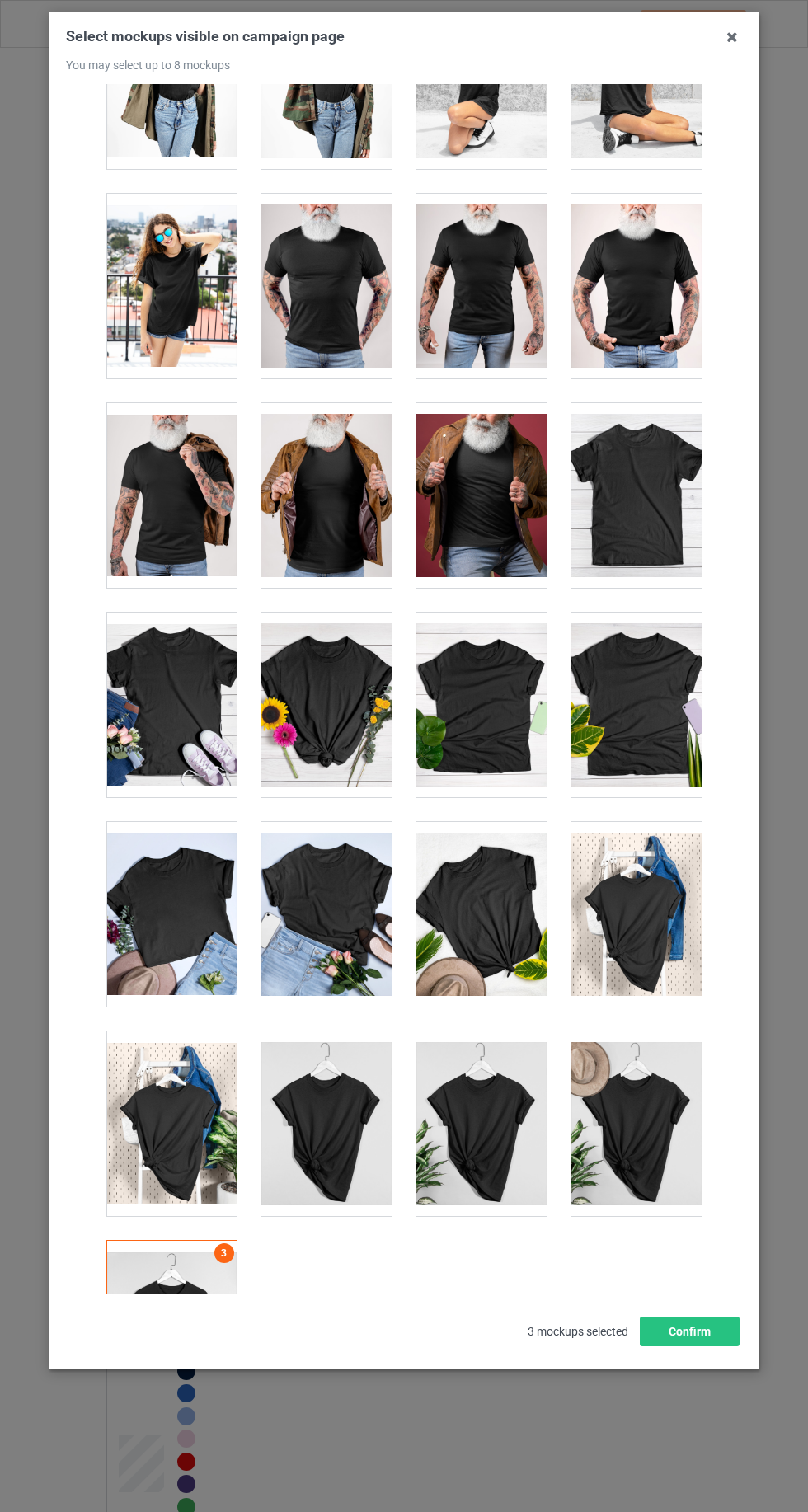
click at [298, 1093] on div at bounding box center [327, 1124] width 131 height 185
click at [444, 858] on div at bounding box center [481, 914] width 131 height 185
click at [472, 1091] on div at bounding box center [481, 1124] width 131 height 185
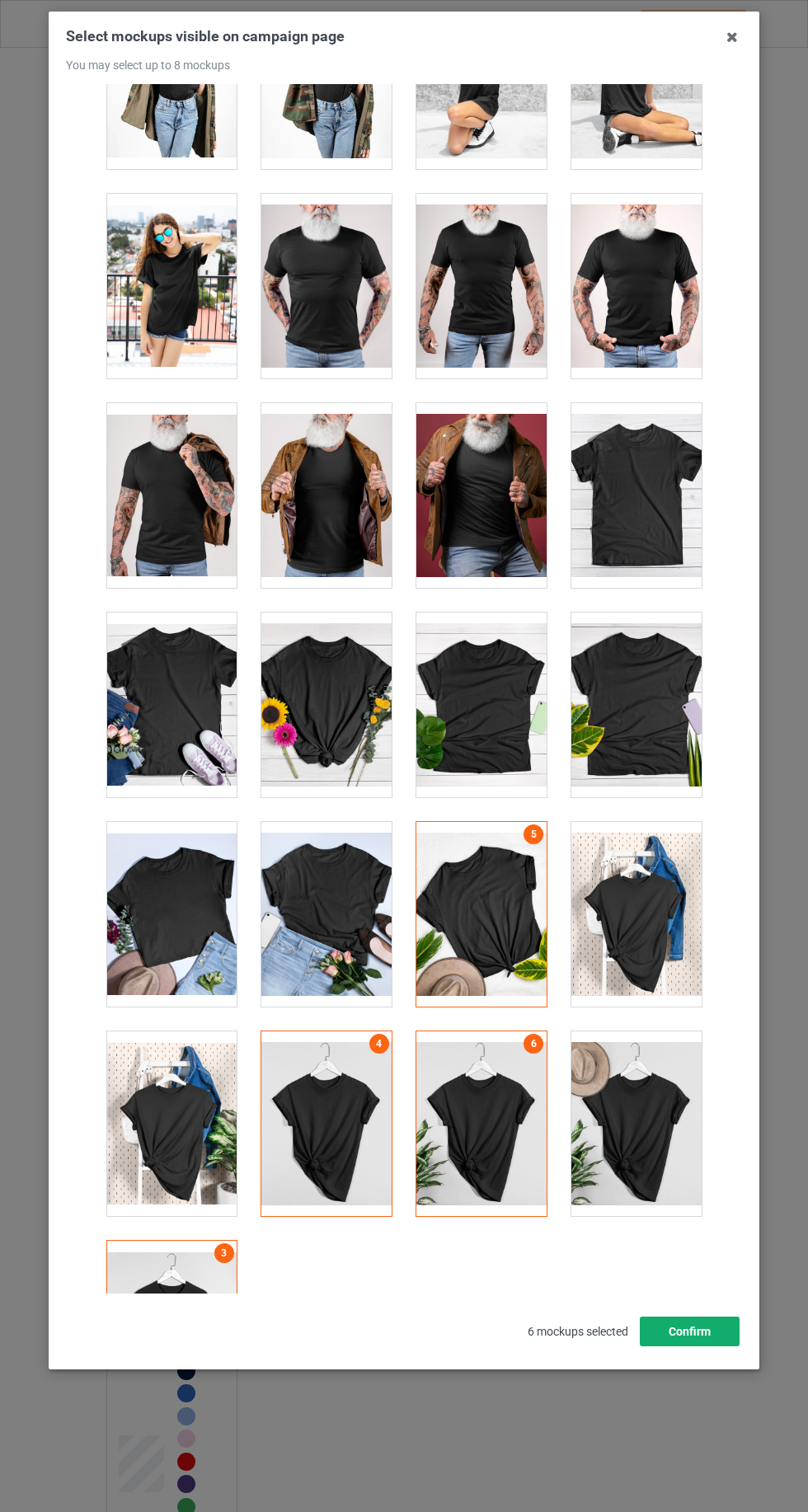
click at [686, 1346] on button "Confirm" at bounding box center [689, 1332] width 99 height 29
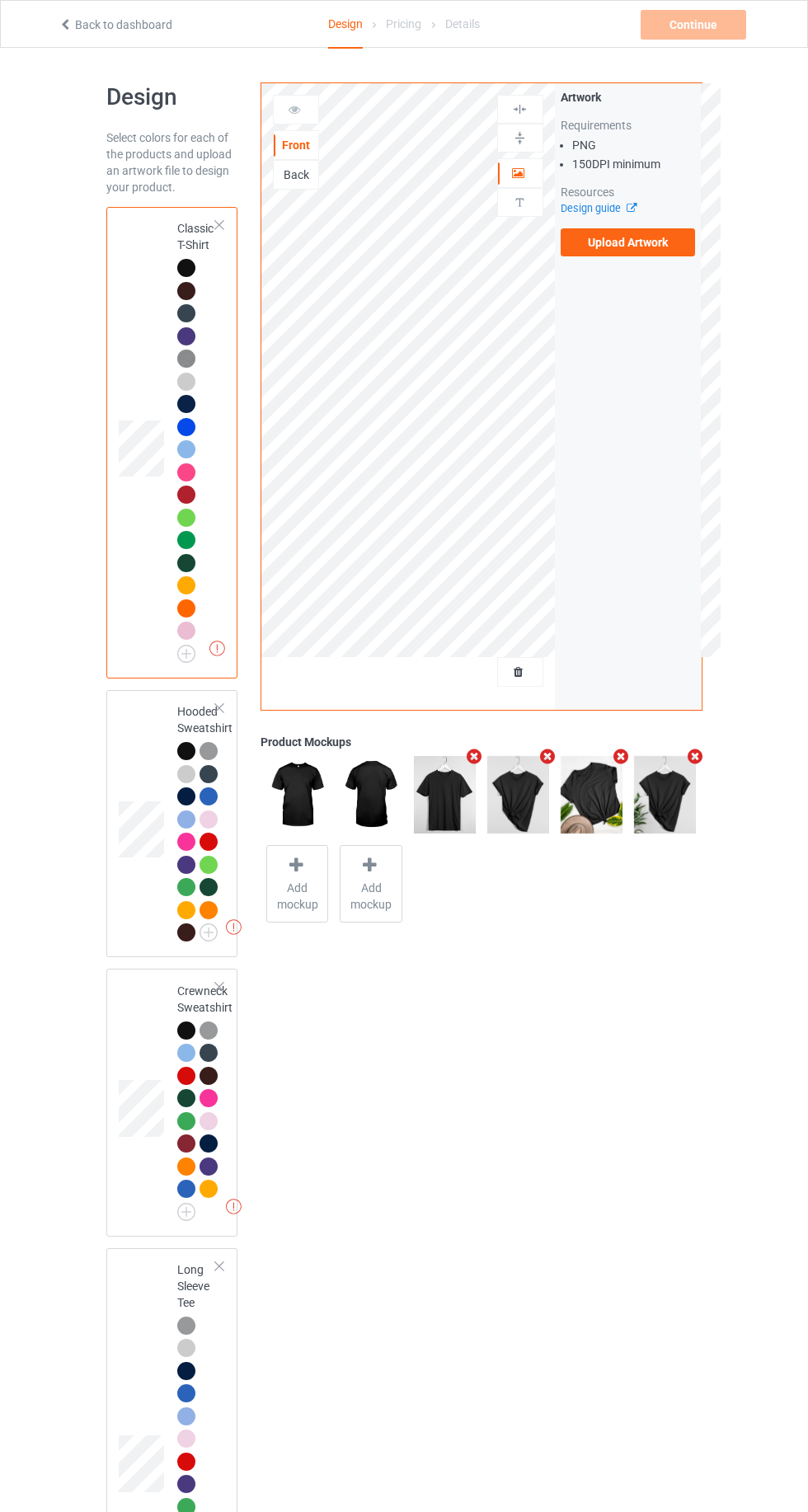
click at [627, 241] on label "Upload Artwork" at bounding box center [628, 242] width 135 height 28
click at [0, 0] on input "Upload Artwork" at bounding box center [0, 0] width 0 height 0
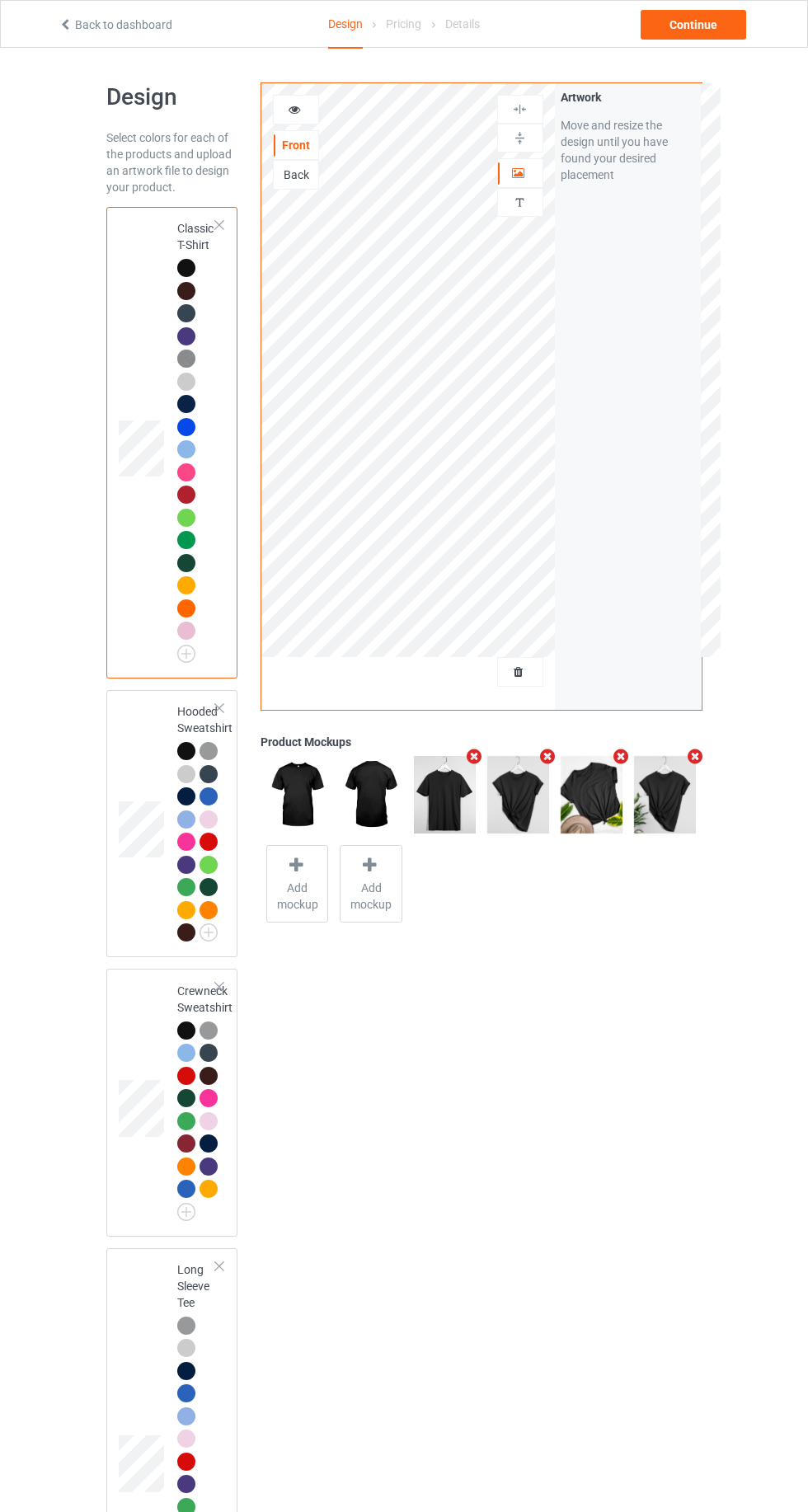
click at [294, 109] on icon at bounding box center [294, 107] width 14 height 12
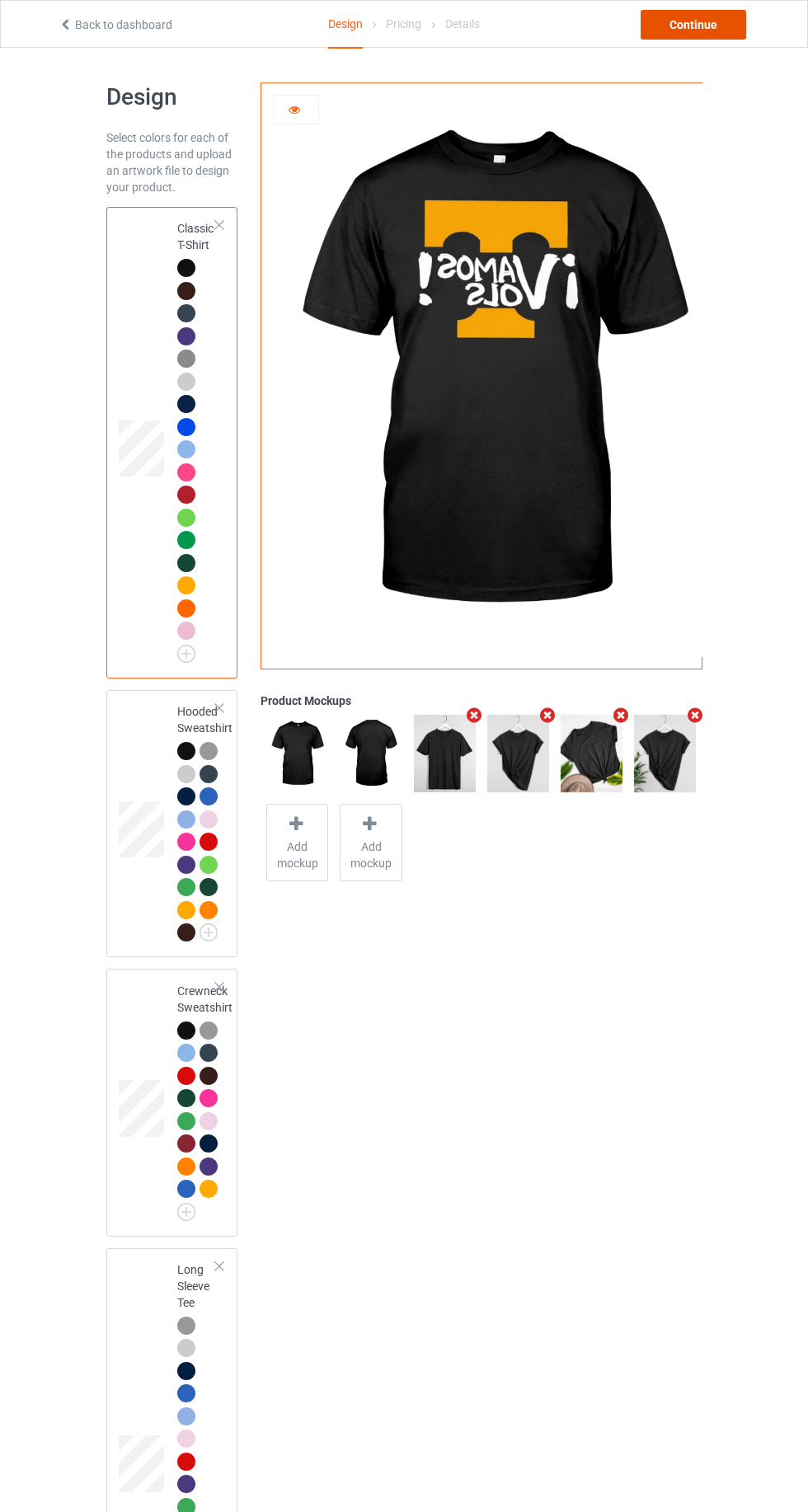
click at [680, 29] on div "Continue" at bounding box center [693, 25] width 106 height 29
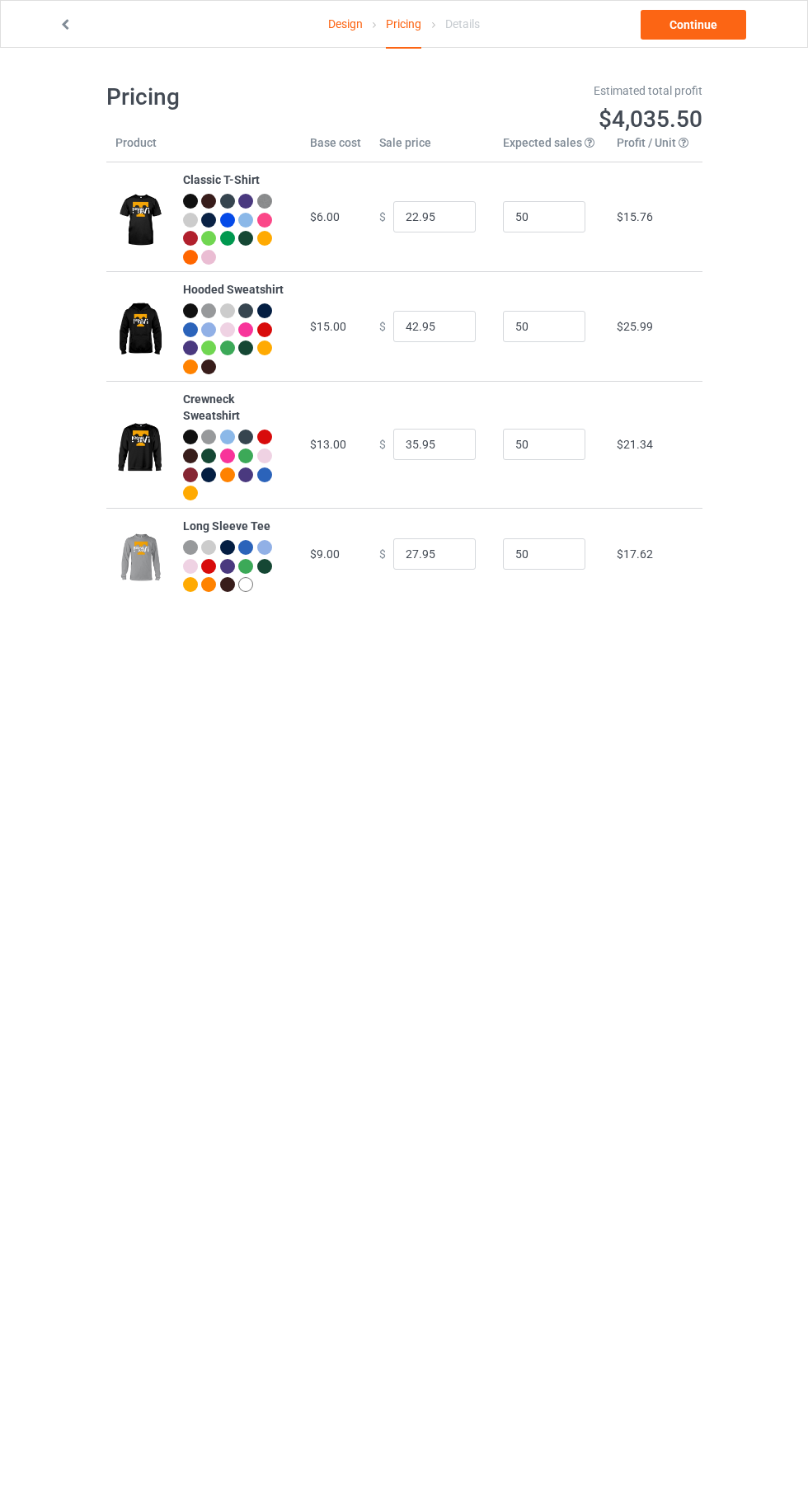
click at [337, 23] on link "Design" at bounding box center [346, 24] width 35 height 46
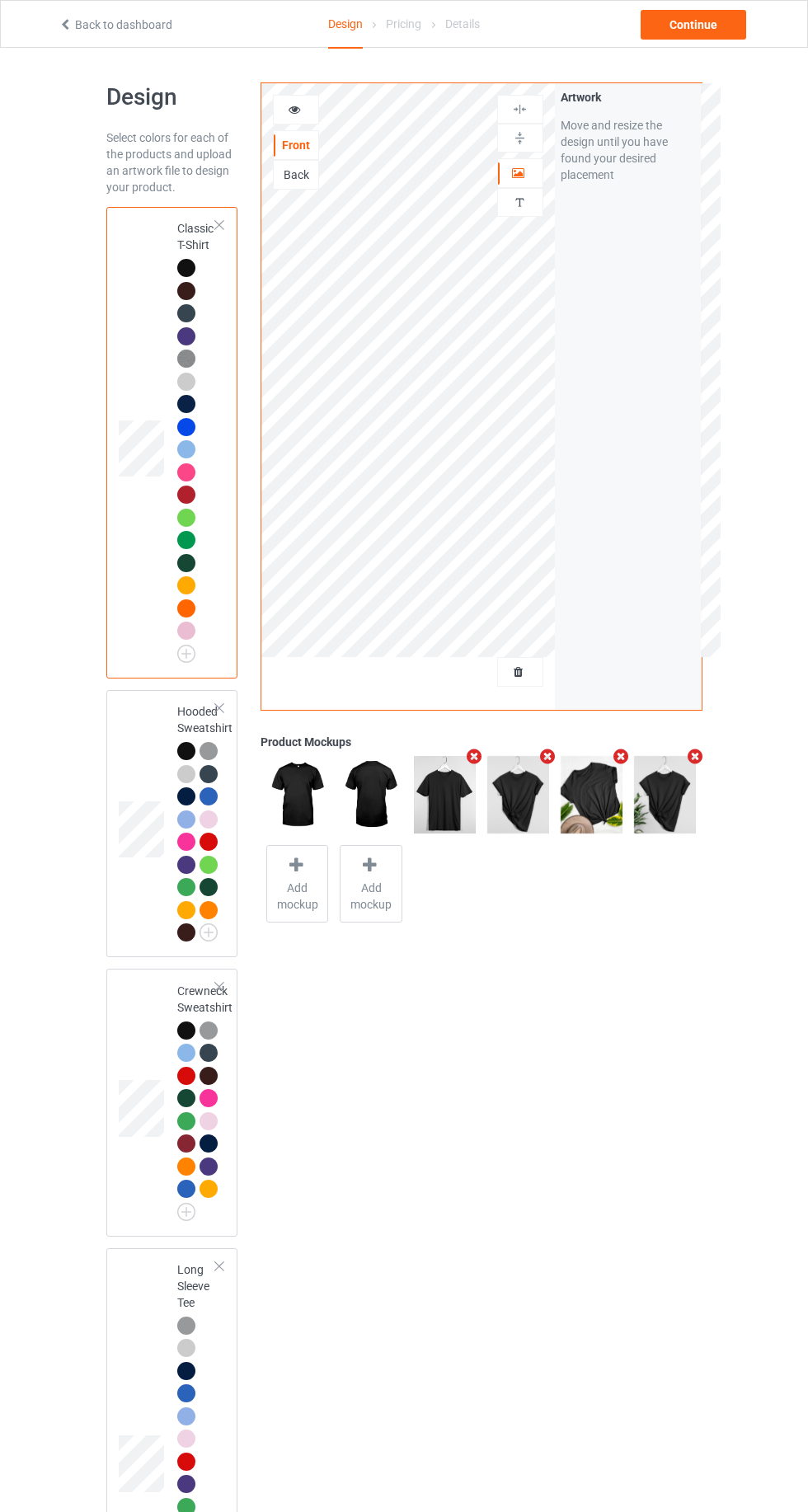
click at [182, 610] on div at bounding box center [187, 608] width 18 height 18
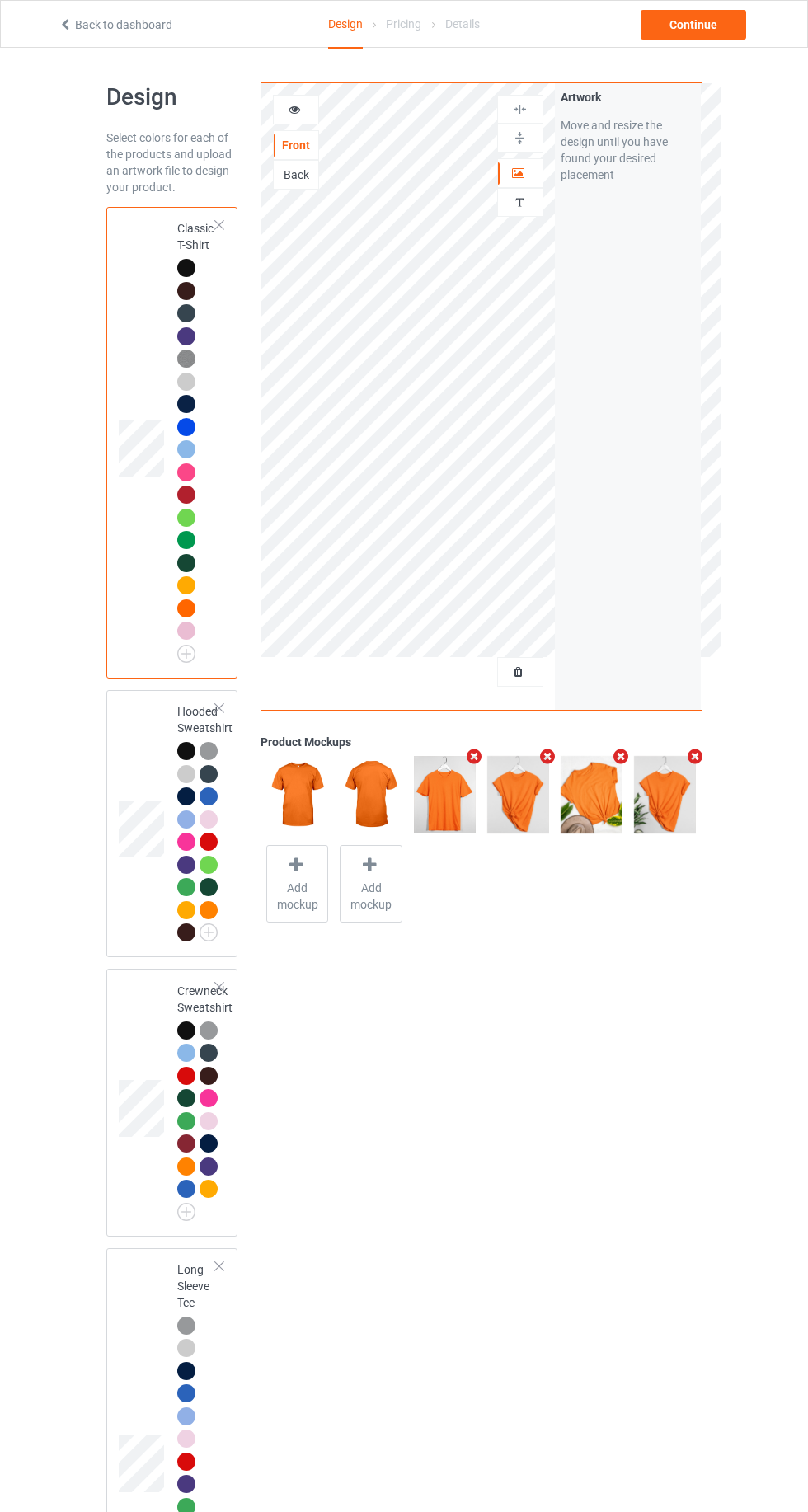
click at [186, 584] on div at bounding box center [187, 585] width 18 height 18
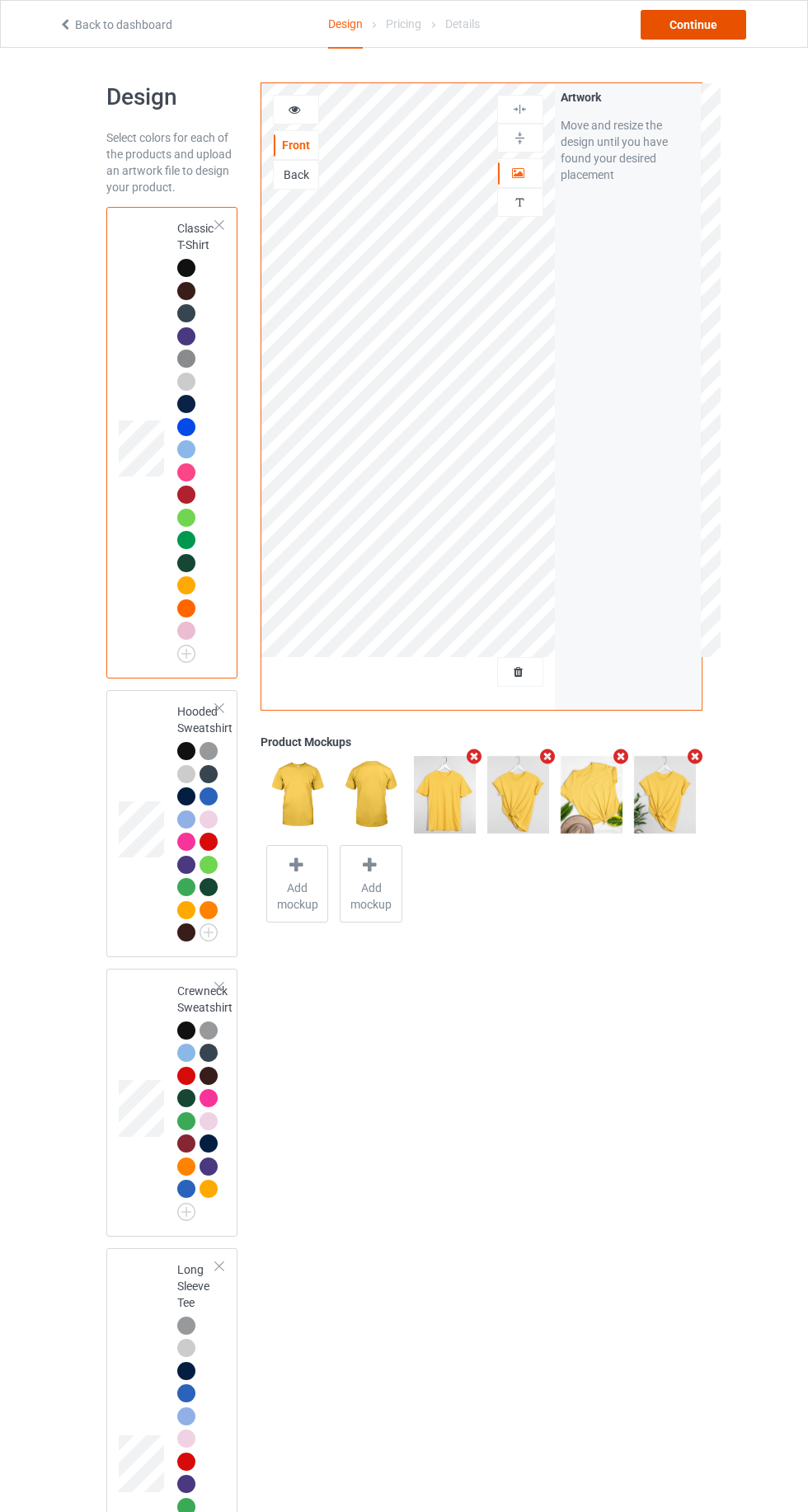
click at [691, 28] on div "Continue" at bounding box center [693, 25] width 106 height 29
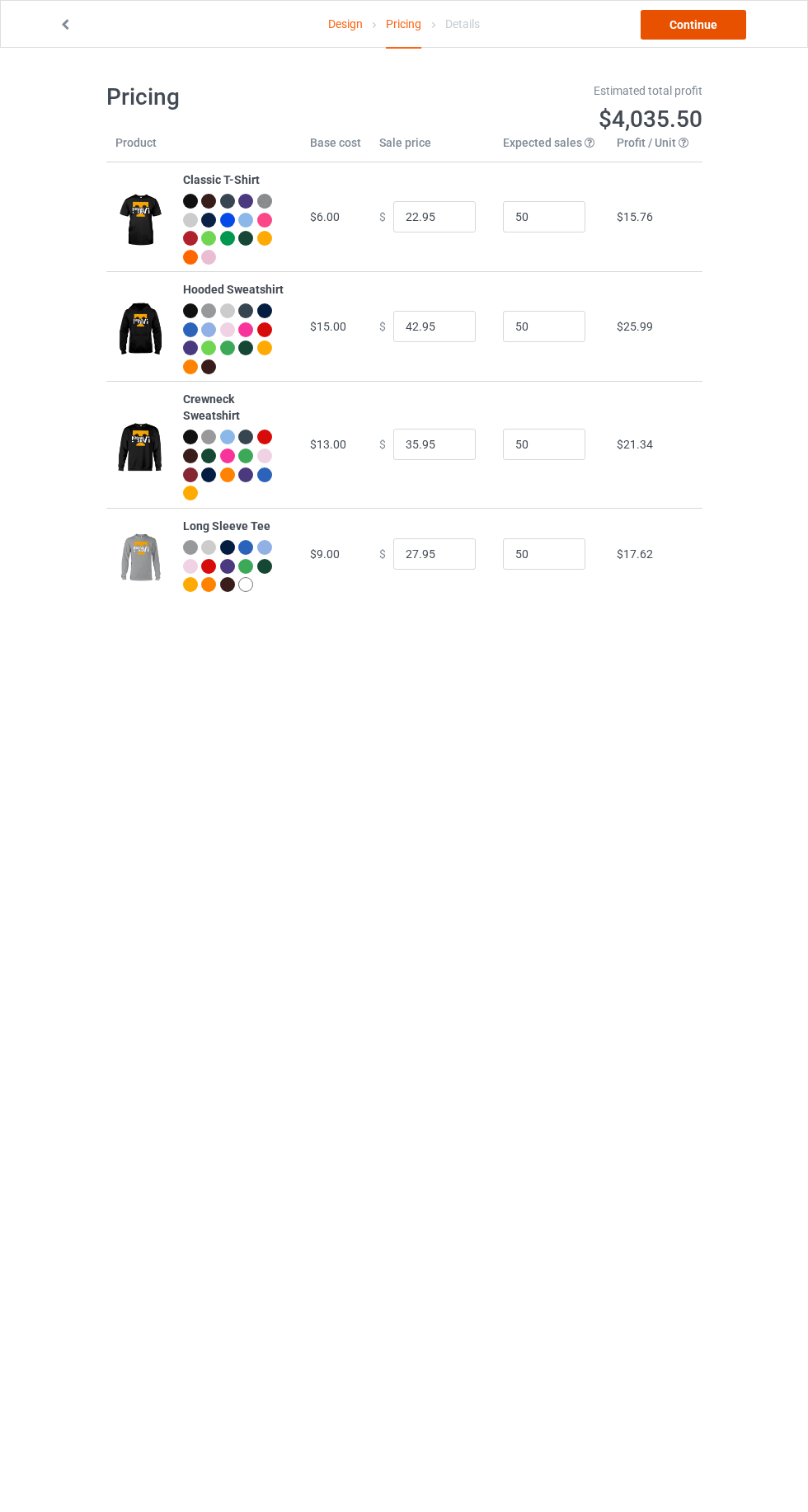
click at [692, 24] on link "Continue" at bounding box center [693, 25] width 106 height 29
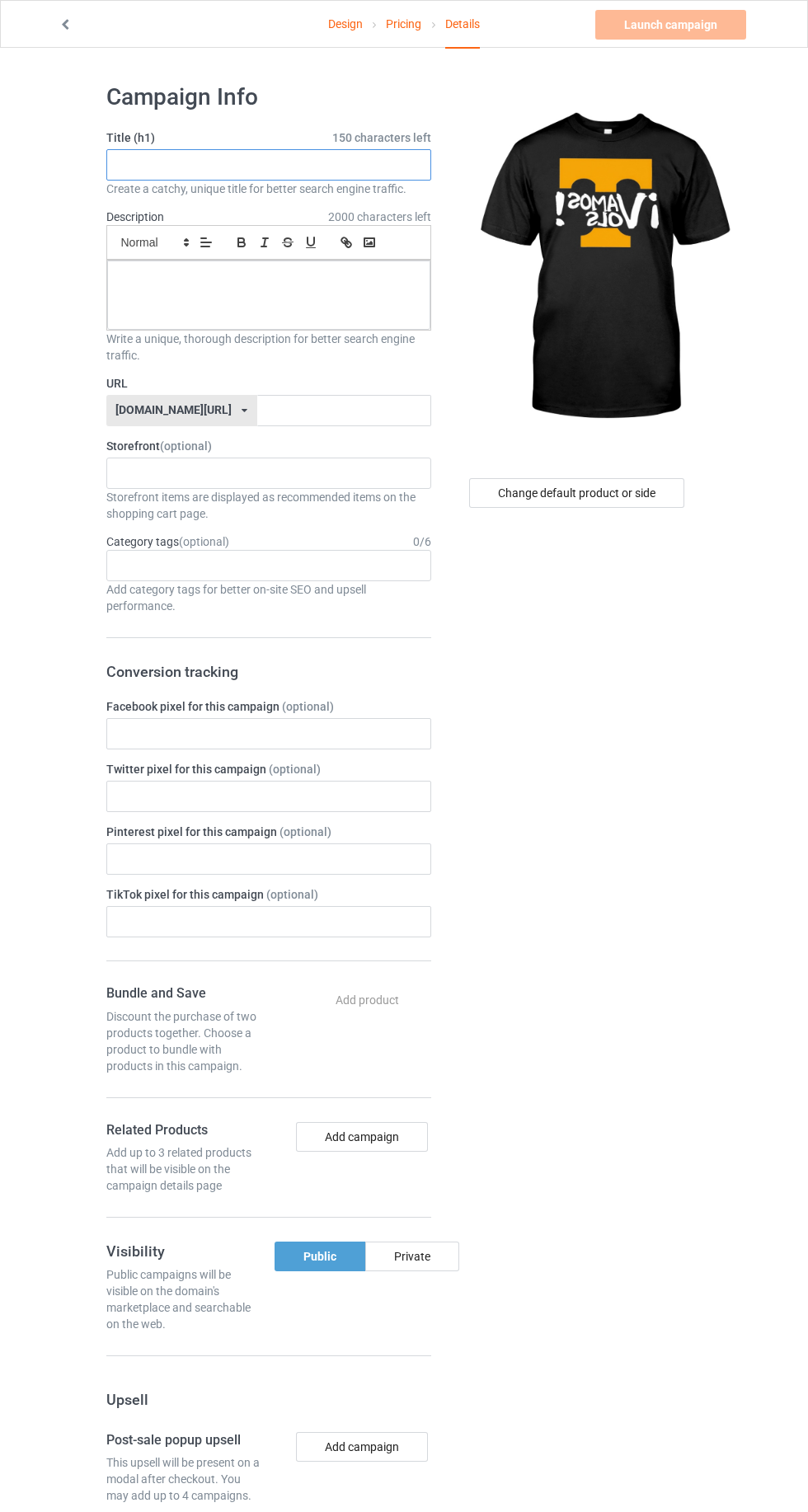
click at [150, 166] on input "text" at bounding box center [269, 165] width 325 height 31
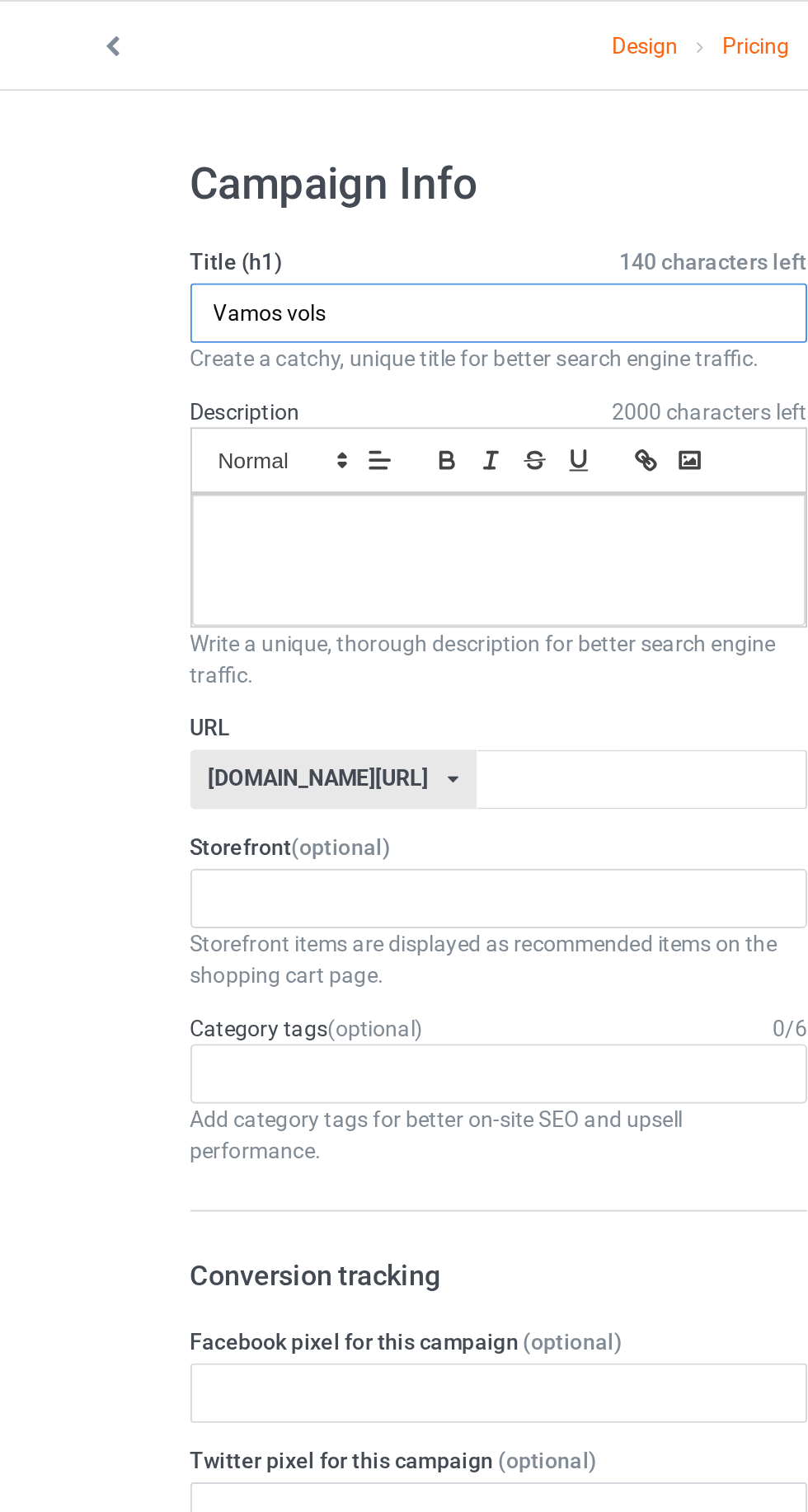
type input "Vamos vols"
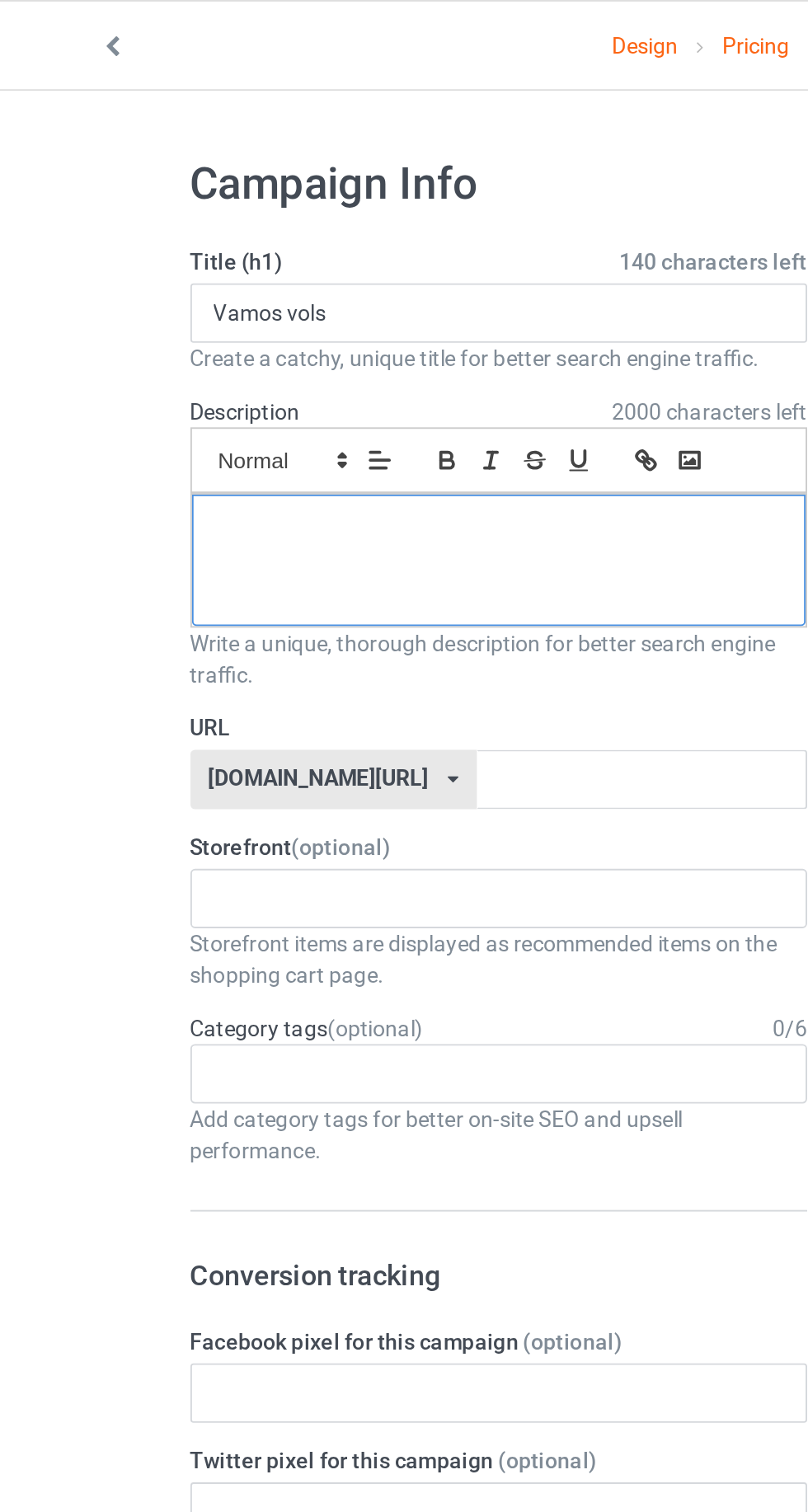
click at [322, 318] on div at bounding box center [268, 294] width 323 height 69
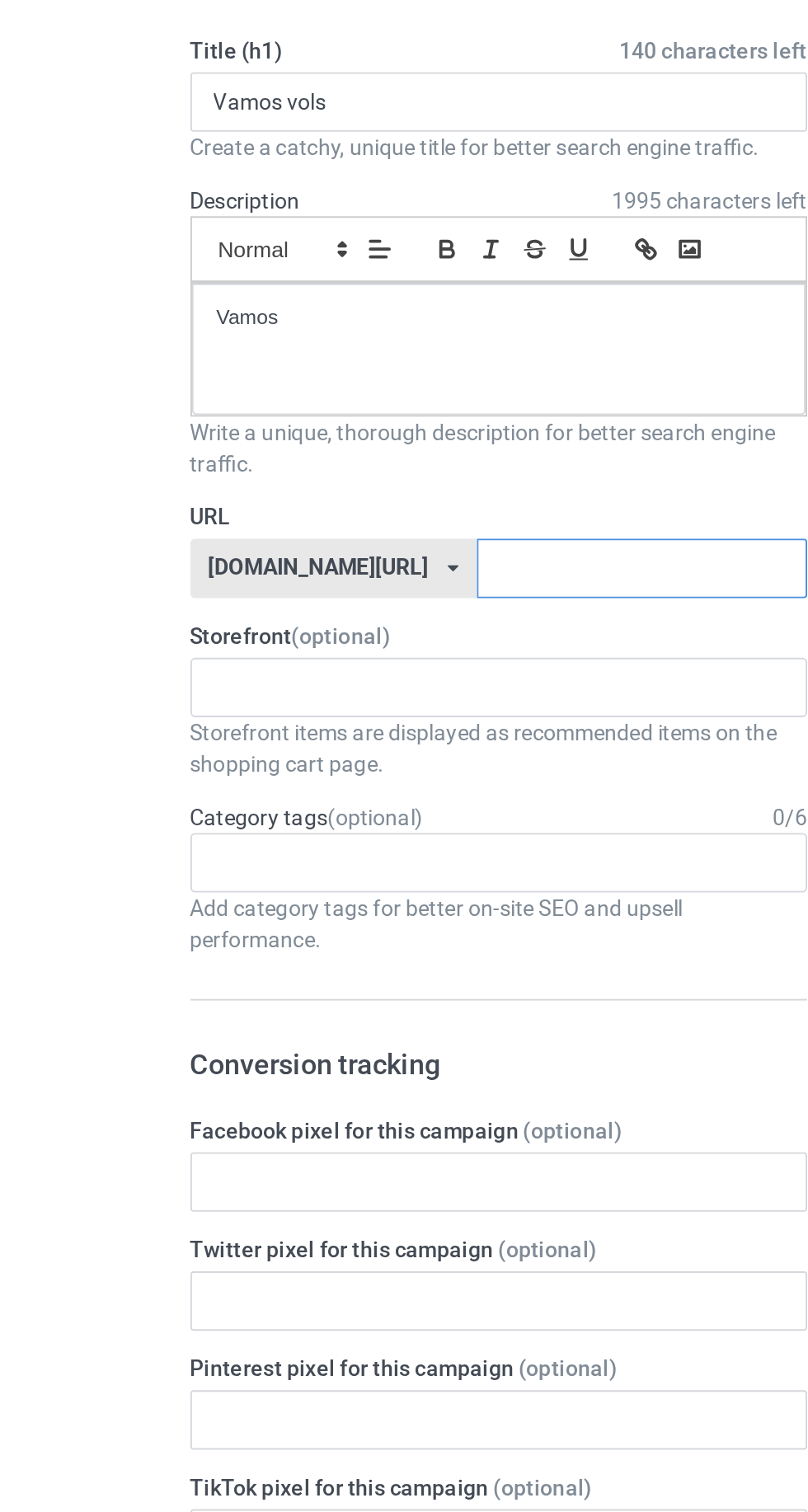
click at [363, 406] on input "text" at bounding box center [343, 410] width 174 height 31
type input "N"
type input "Vamosvols"
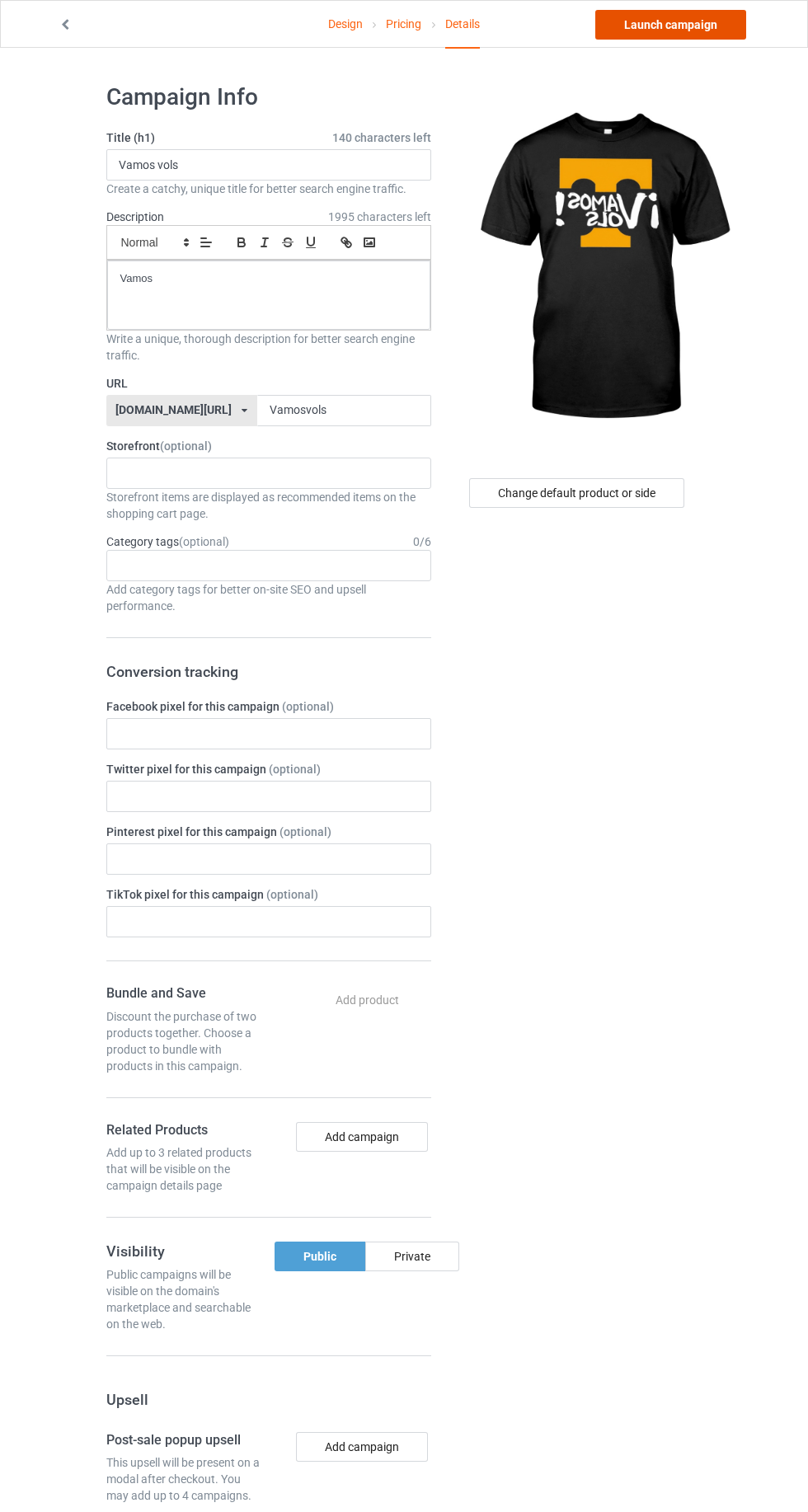
click at [655, 31] on link "Launch campaign" at bounding box center [671, 25] width 151 height 29
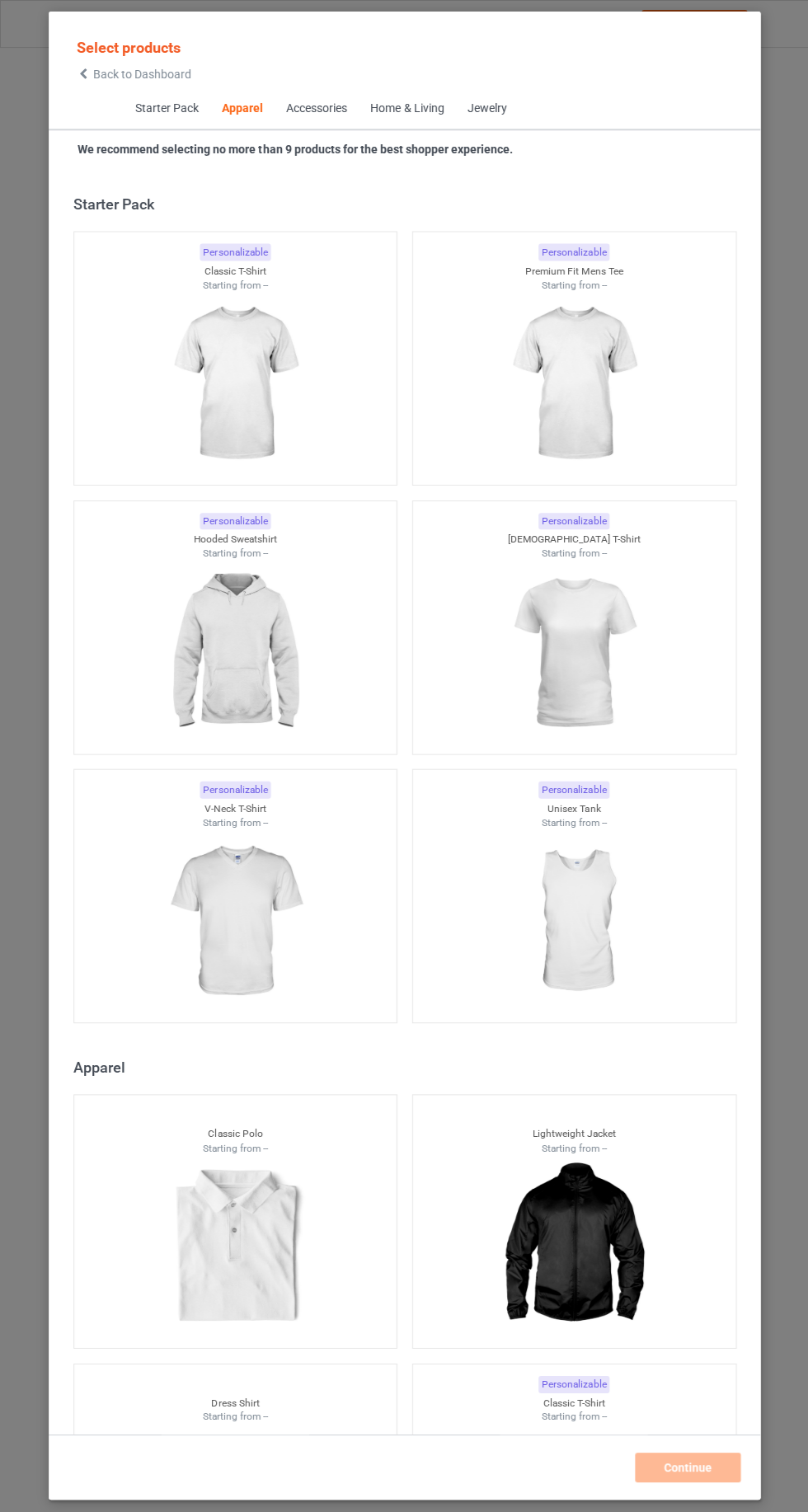
click at [96, 75] on span "Back to Dashboard" at bounding box center [142, 74] width 98 height 13
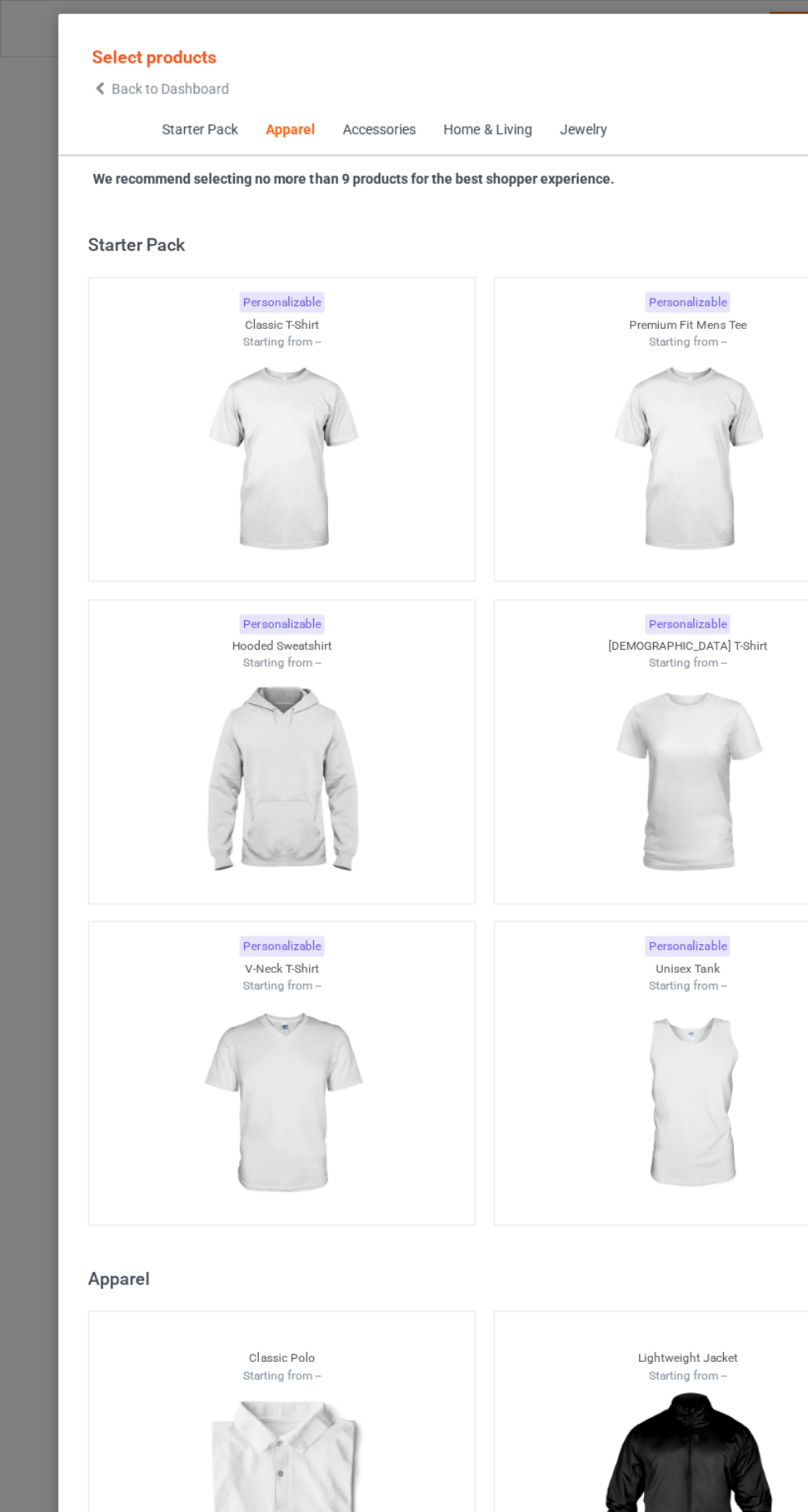
scroll to position [882, 0]
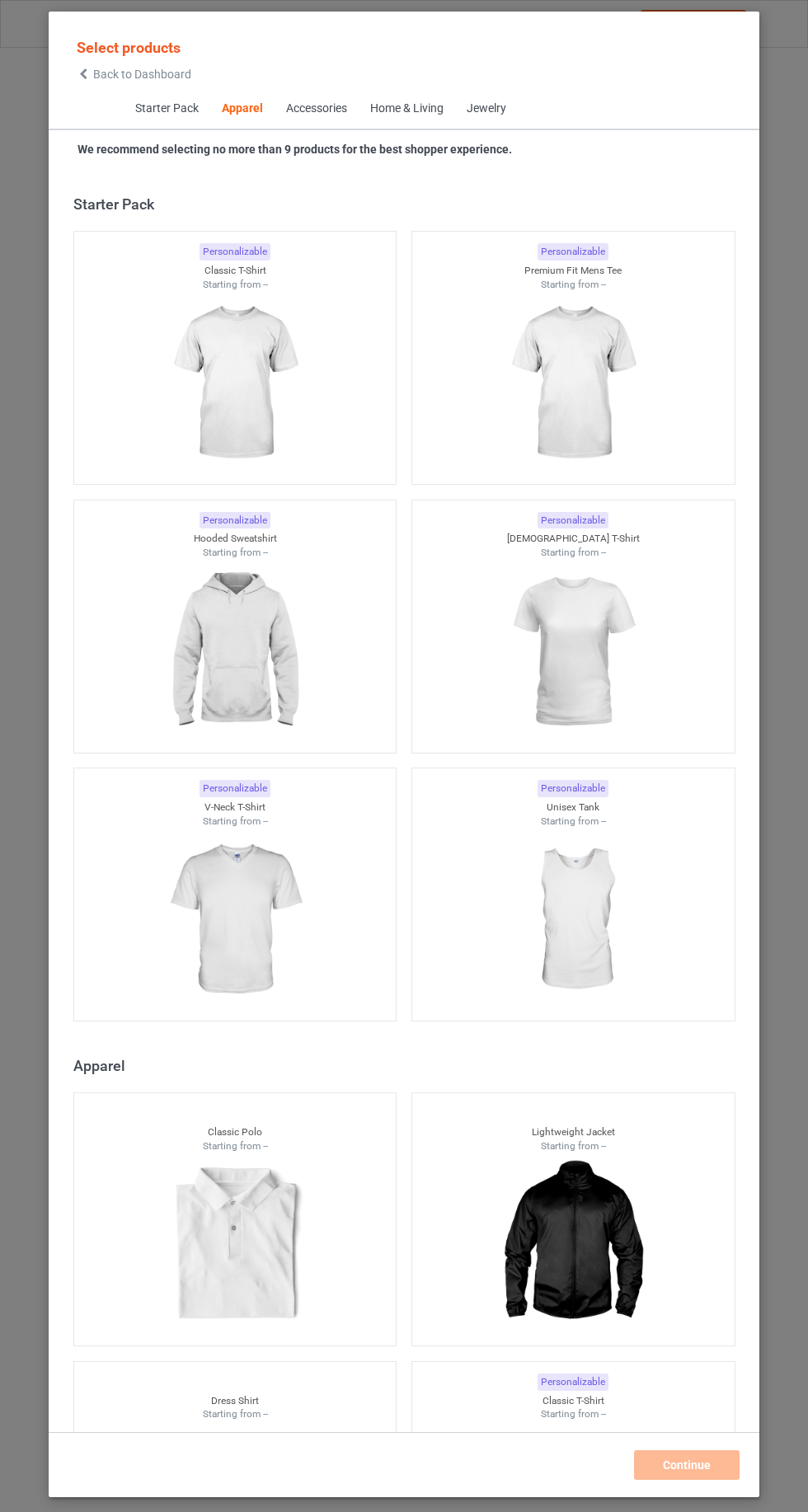
scroll to position [882, 0]
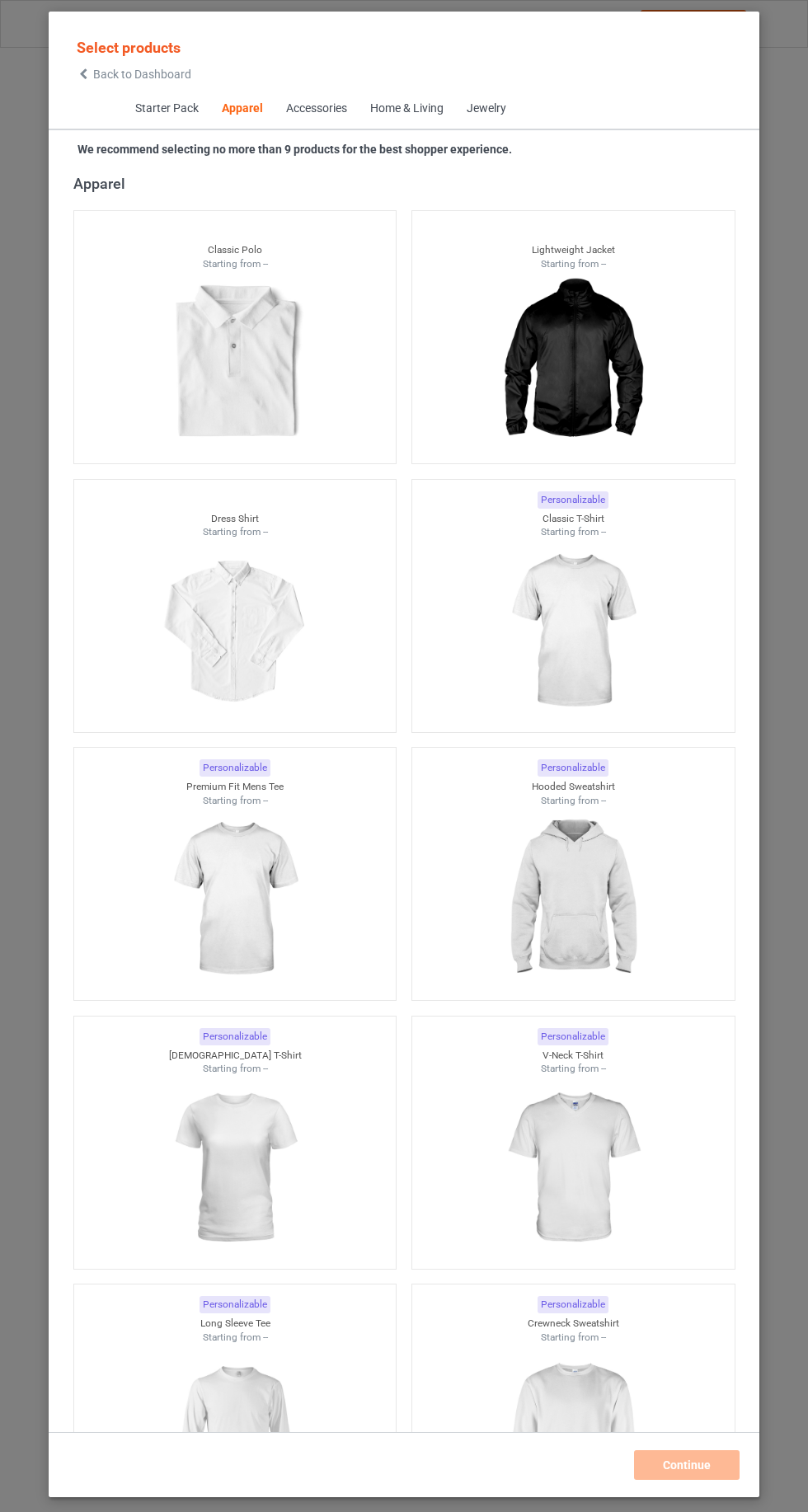
click at [83, 74] on icon at bounding box center [83, 74] width 14 height 12
